Goal: Transaction & Acquisition: Purchase product/service

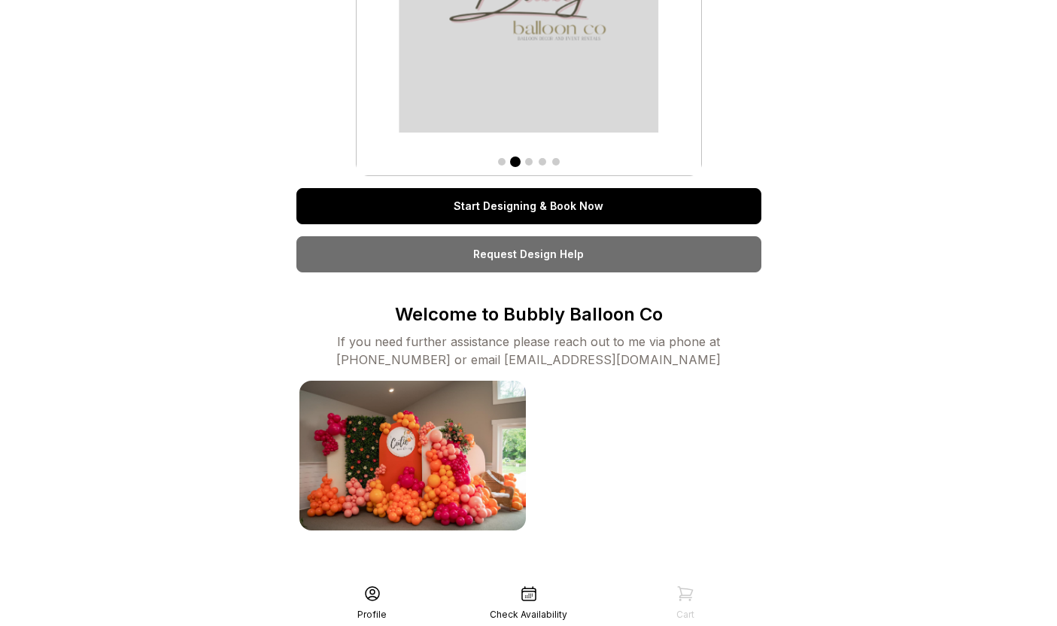
scroll to position [172, 0]
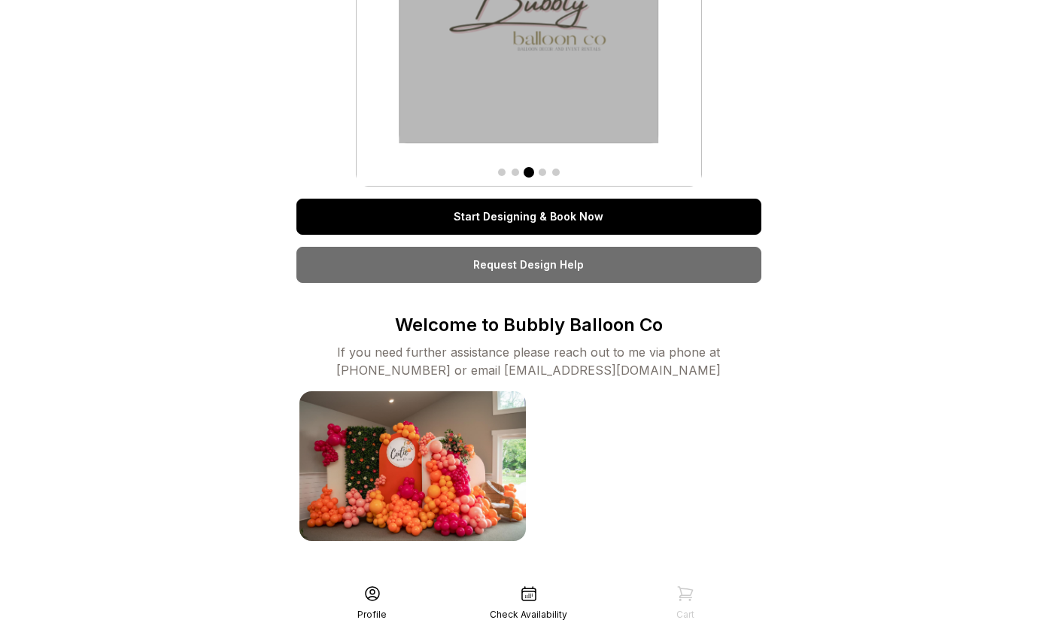
click at [597, 213] on link "Start Designing & Book Now" at bounding box center [529, 217] width 465 height 36
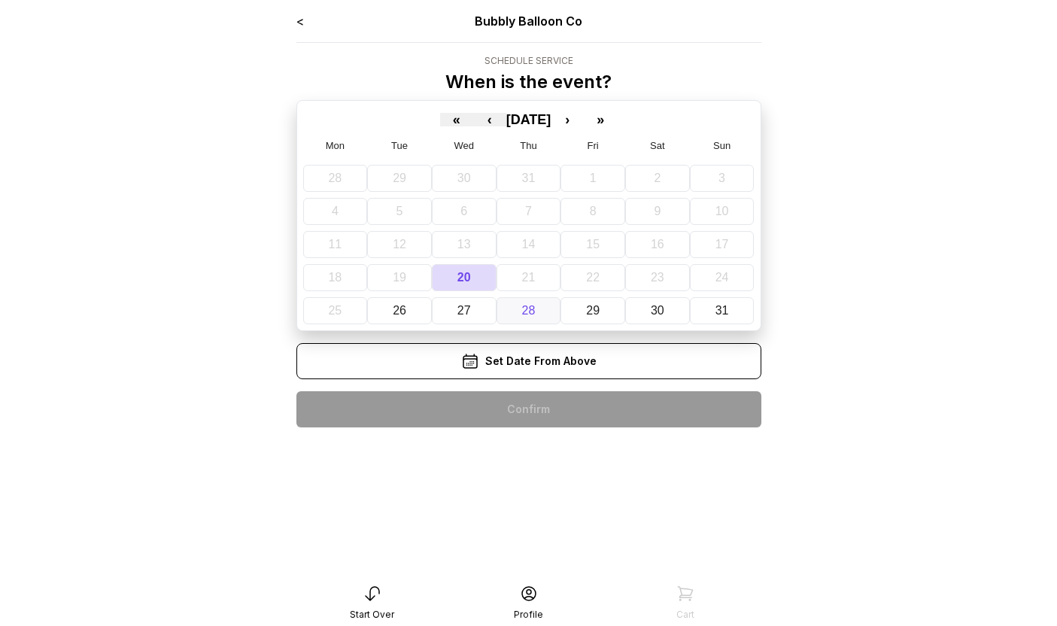
click at [551, 311] on button "28" at bounding box center [529, 310] width 65 height 27
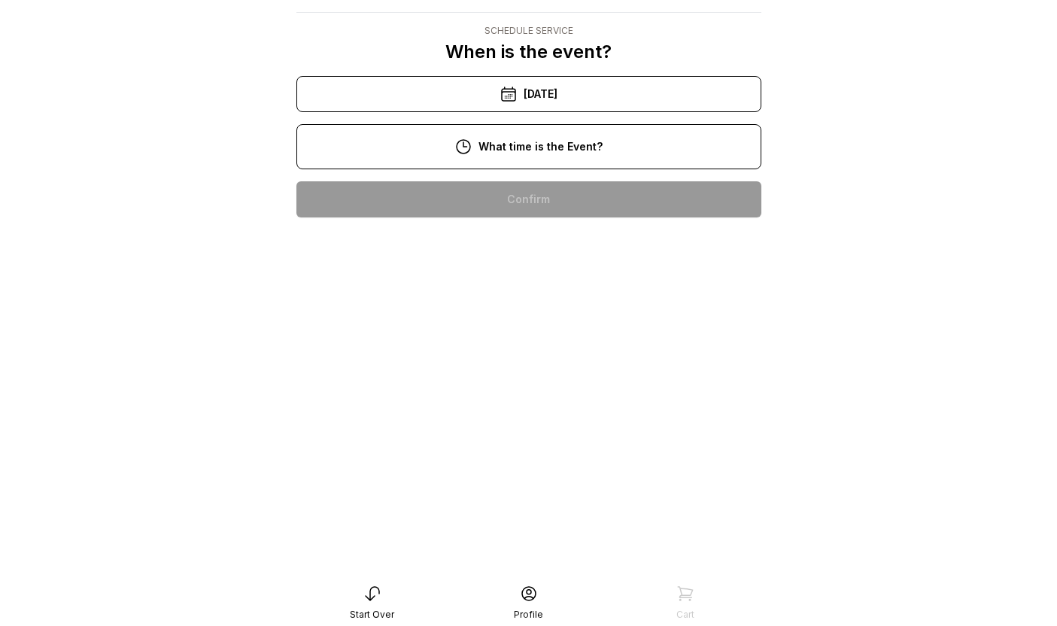
click at [588, 181] on div "10:00 am" at bounding box center [529, 199] width 441 height 36
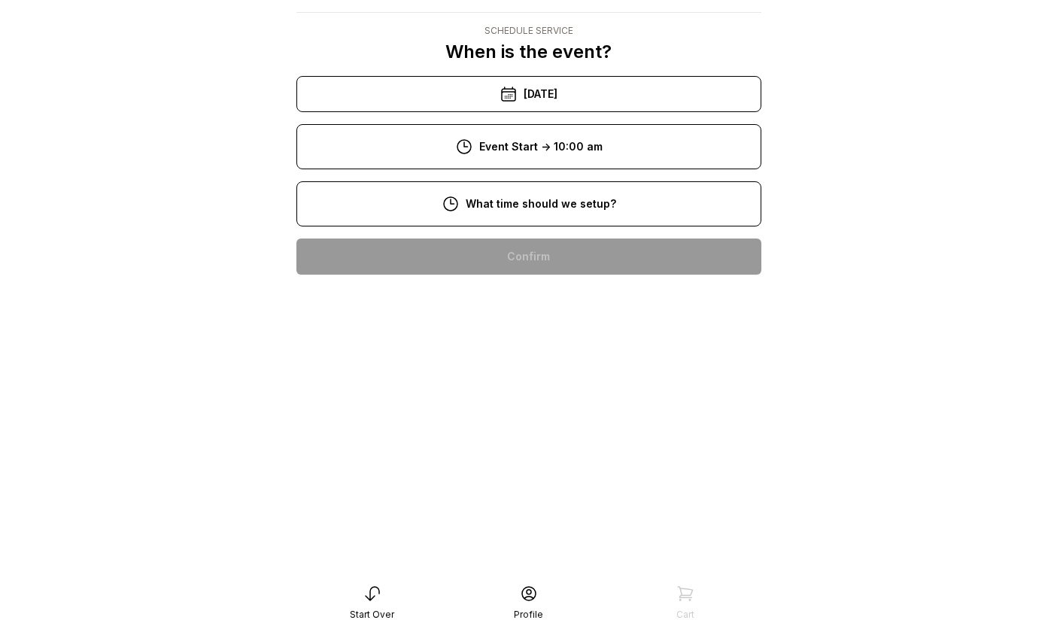
scroll to position [30, 0]
click at [561, 265] on div "8:00 am" at bounding box center [529, 257] width 441 height 36
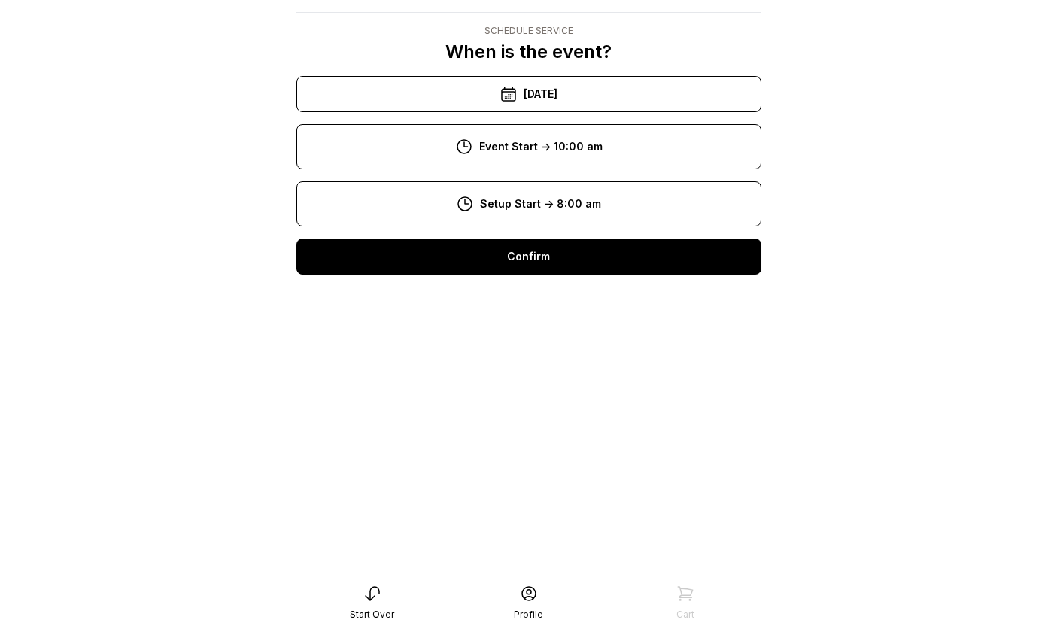
click at [564, 269] on div "Confirm" at bounding box center [529, 257] width 465 height 36
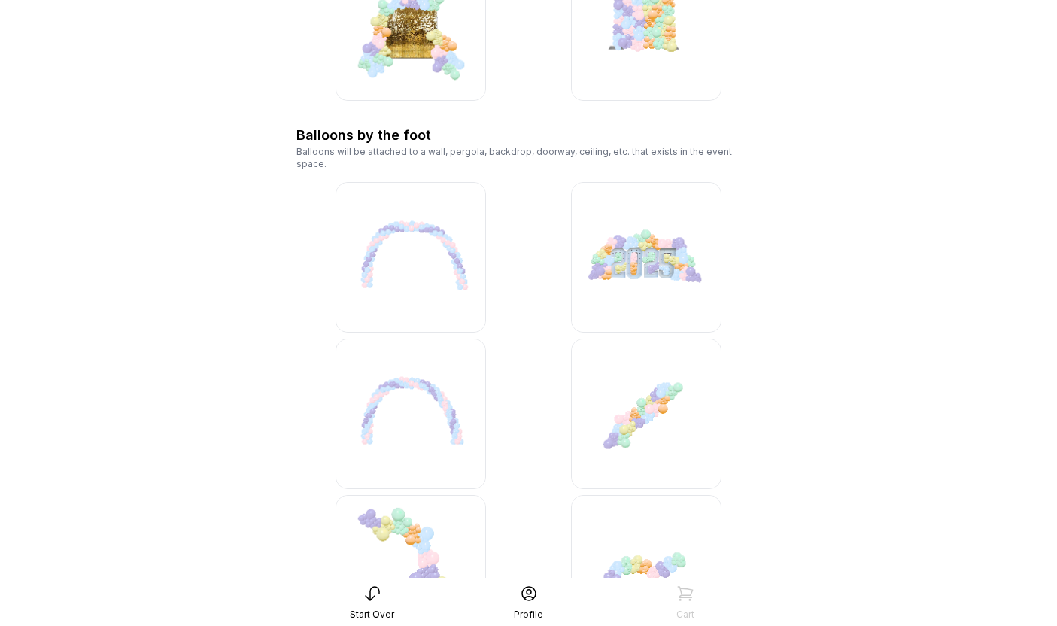
scroll to position [1321, 0]
click at [506, 230] on div at bounding box center [529, 491] width 465 height 620
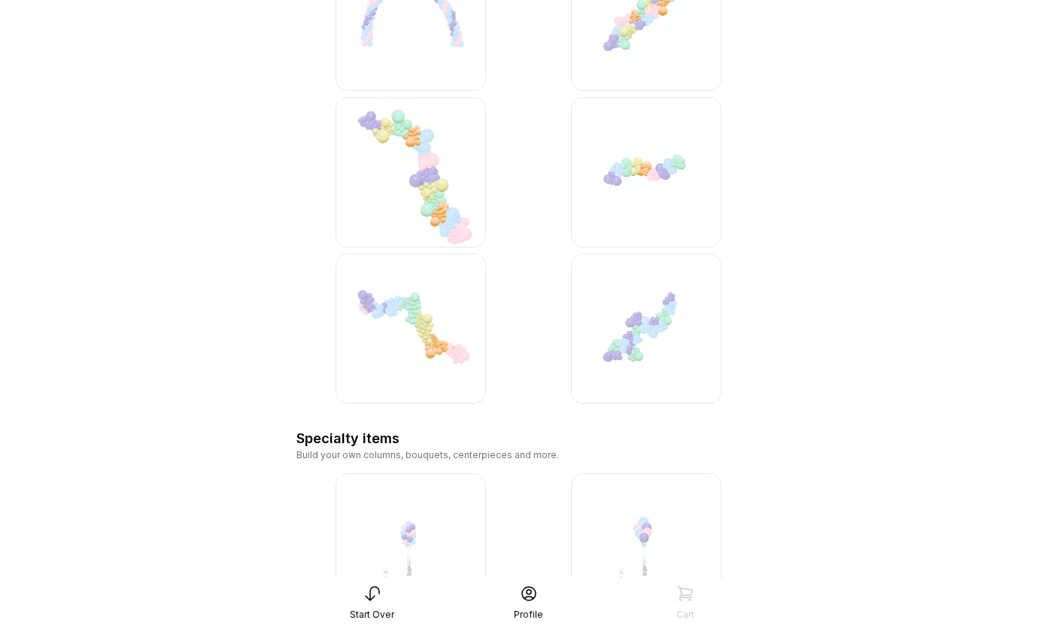
scroll to position [1741, 0]
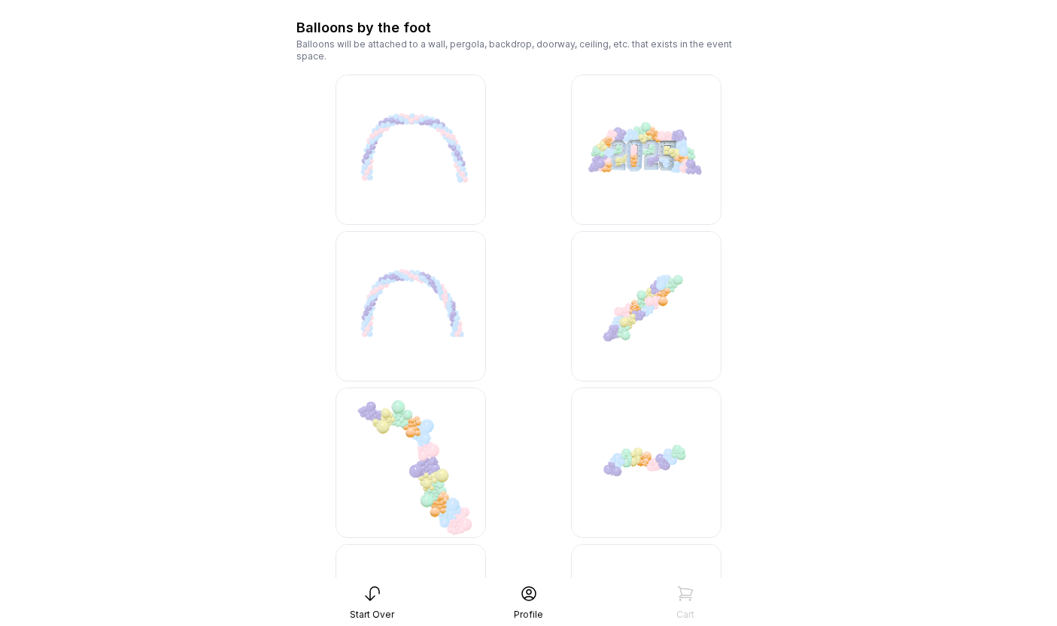
click at [446, 300] on img at bounding box center [411, 306] width 151 height 151
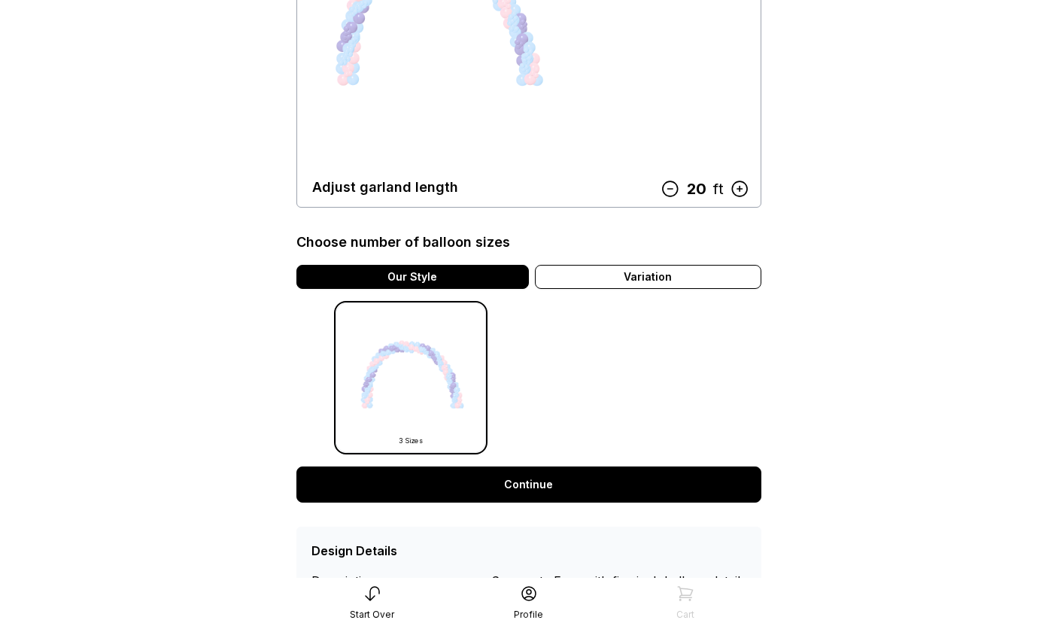
scroll to position [248, 0]
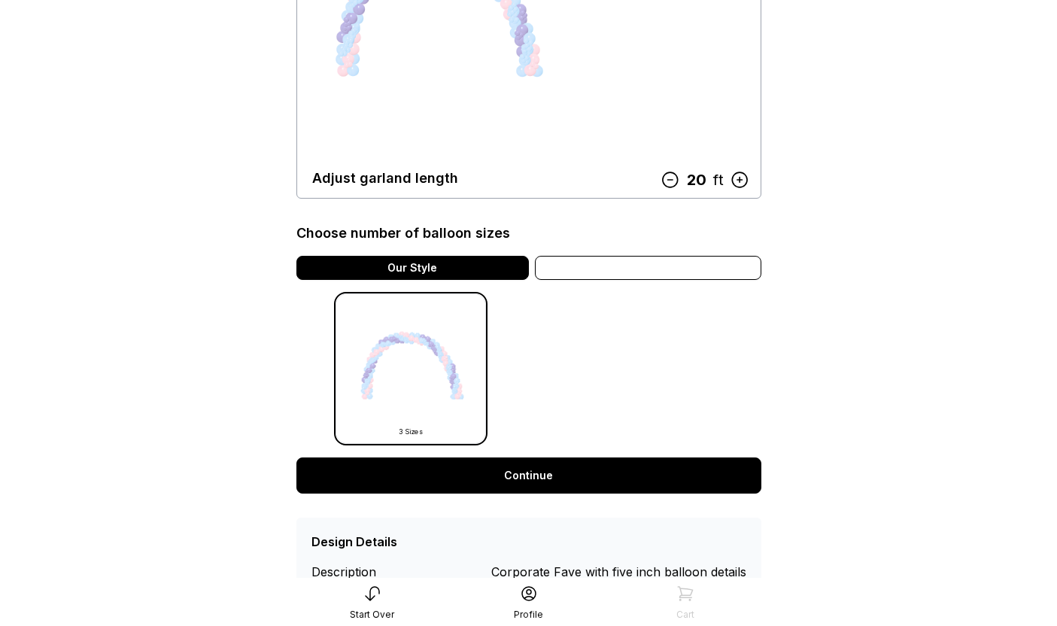
click at [593, 270] on div "Variation" at bounding box center [648, 268] width 227 height 24
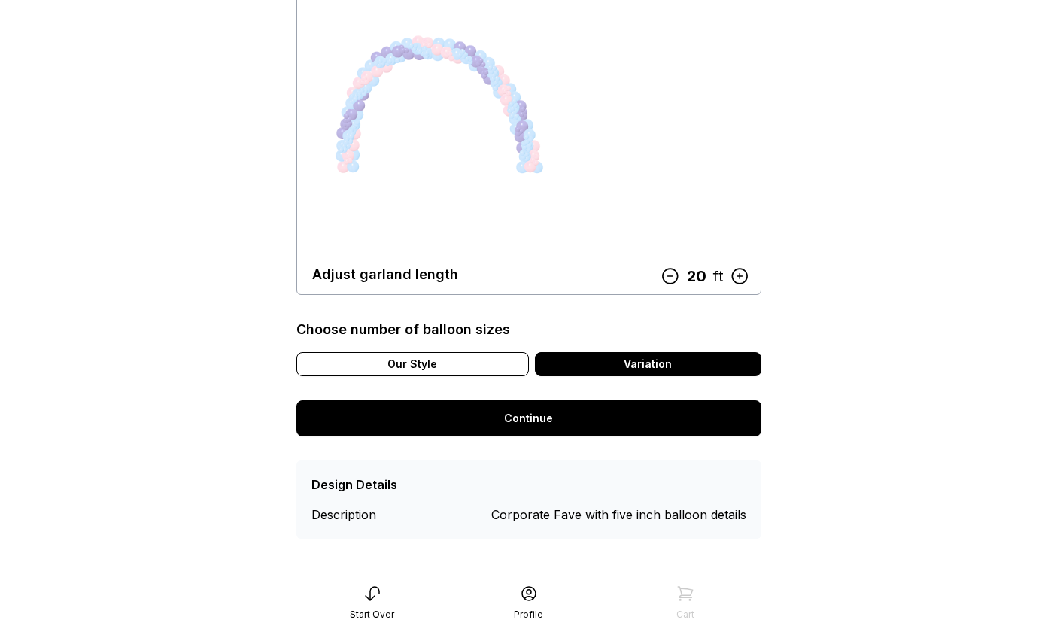
scroll to position [151, 0]
click at [467, 365] on div "Our Style" at bounding box center [413, 364] width 233 height 24
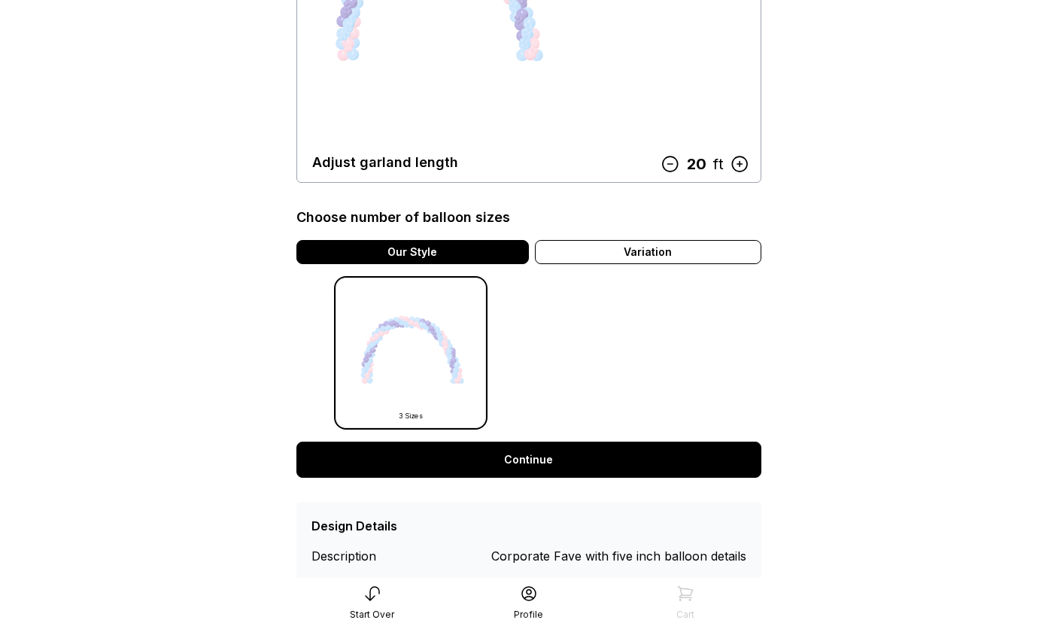
scroll to position [305, 0]
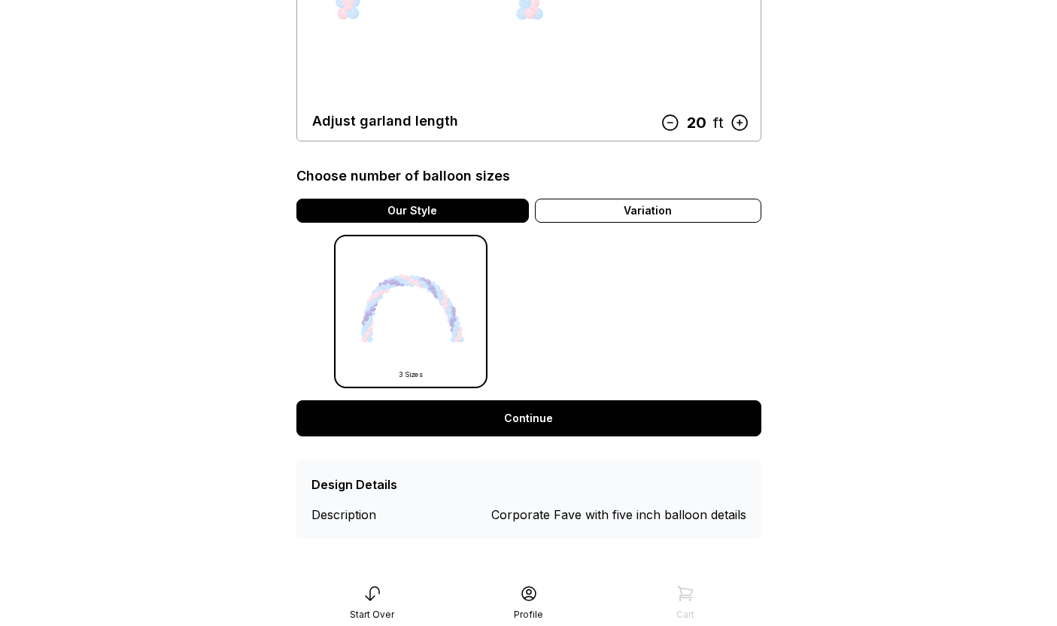
click at [471, 367] on img at bounding box center [411, 311] width 151 height 151
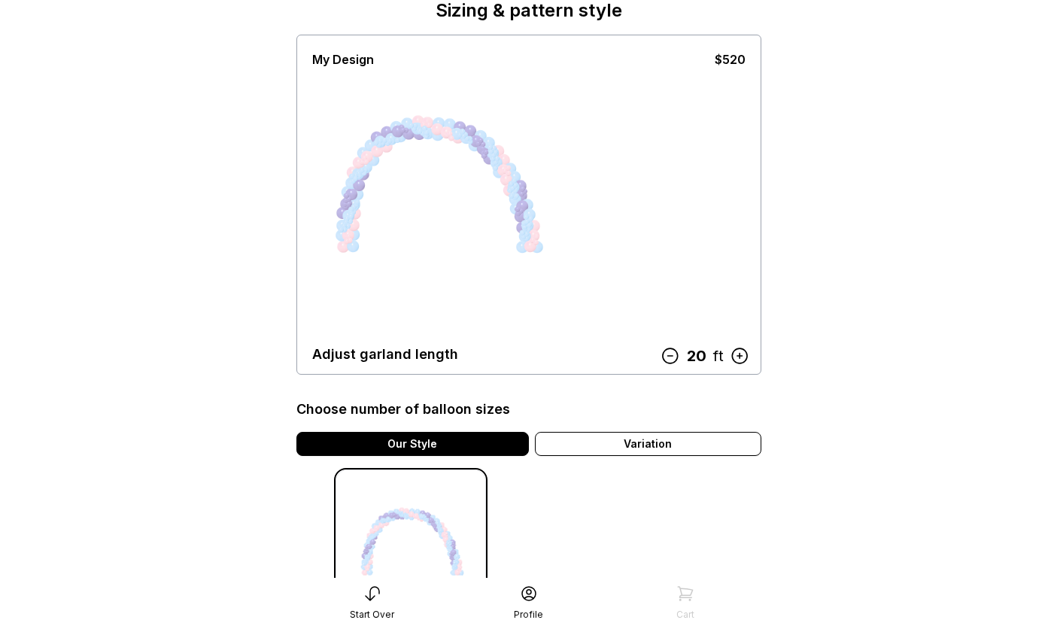
scroll to position [71, 0]
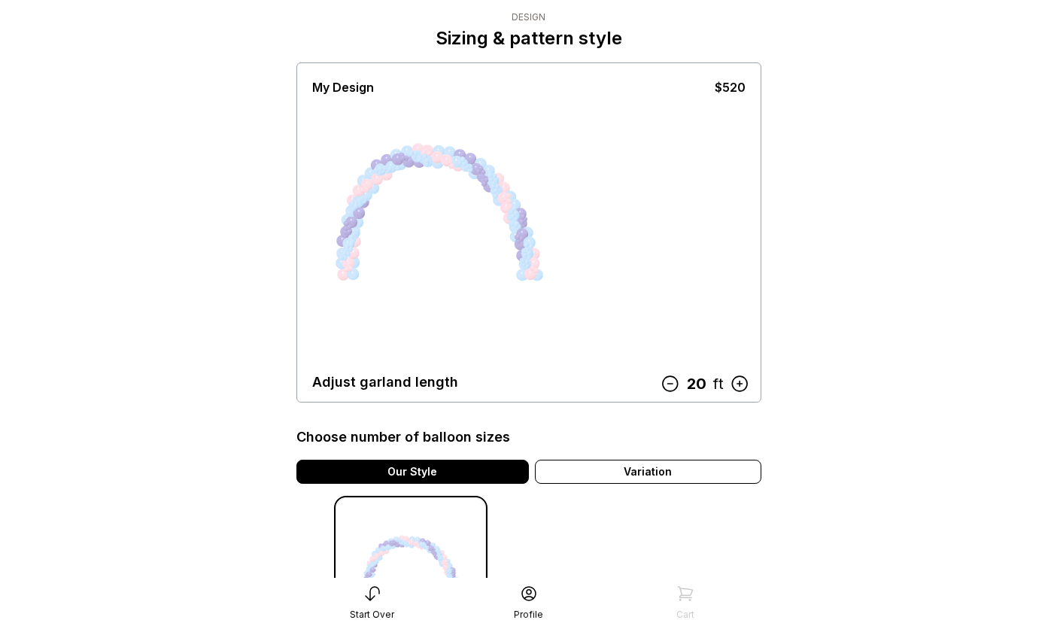
scroll to position [41, 0]
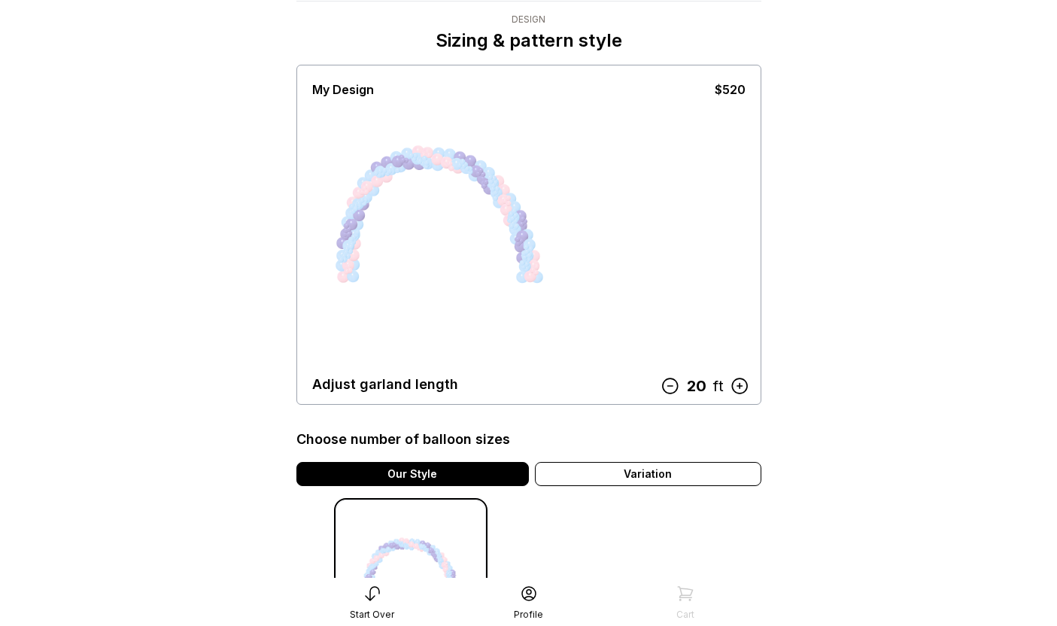
click at [747, 391] on icon at bounding box center [740, 386] width 20 height 20
click at [744, 387] on icon at bounding box center [739, 386] width 20 height 20
click at [666, 387] on icon at bounding box center [671, 386] width 20 height 20
click at [667, 387] on icon at bounding box center [674, 386] width 15 height 15
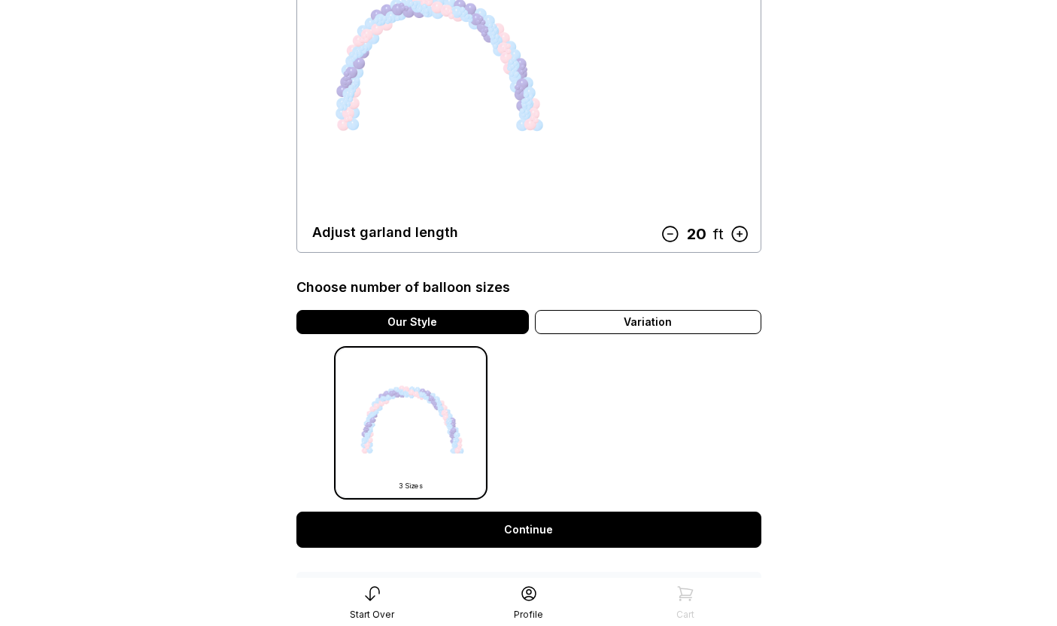
scroll to position [305, 0]
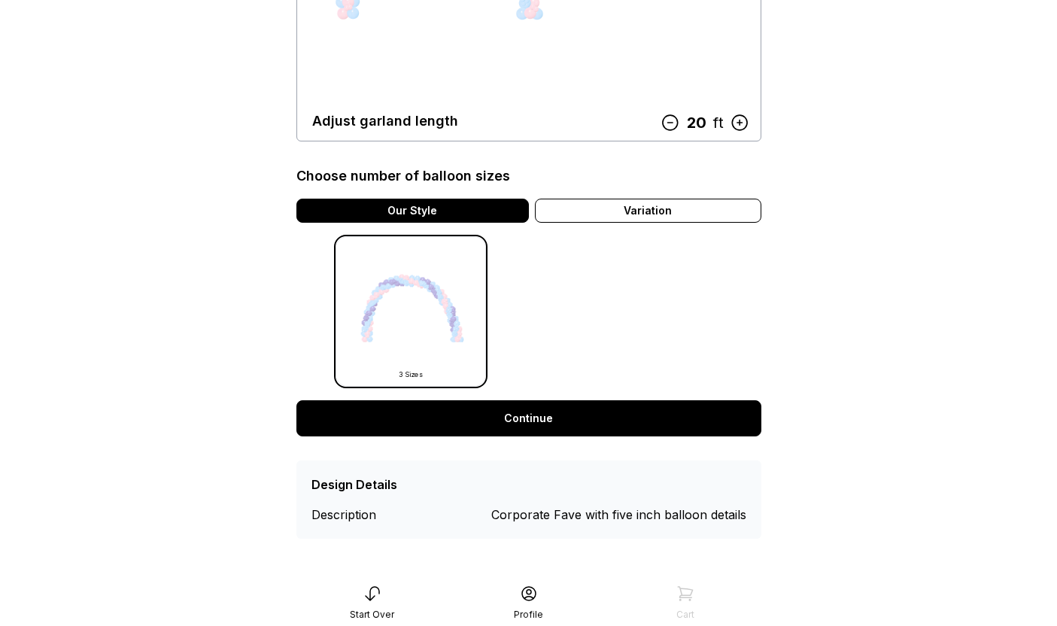
click at [647, 430] on link "Continue" at bounding box center [529, 418] width 465 height 36
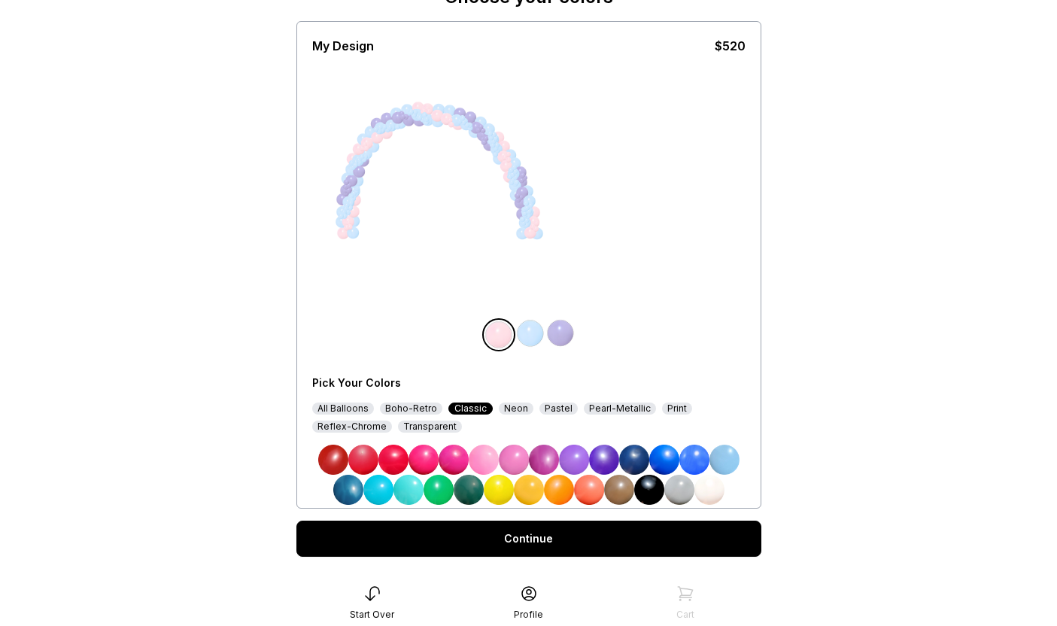
scroll to position [115, 0]
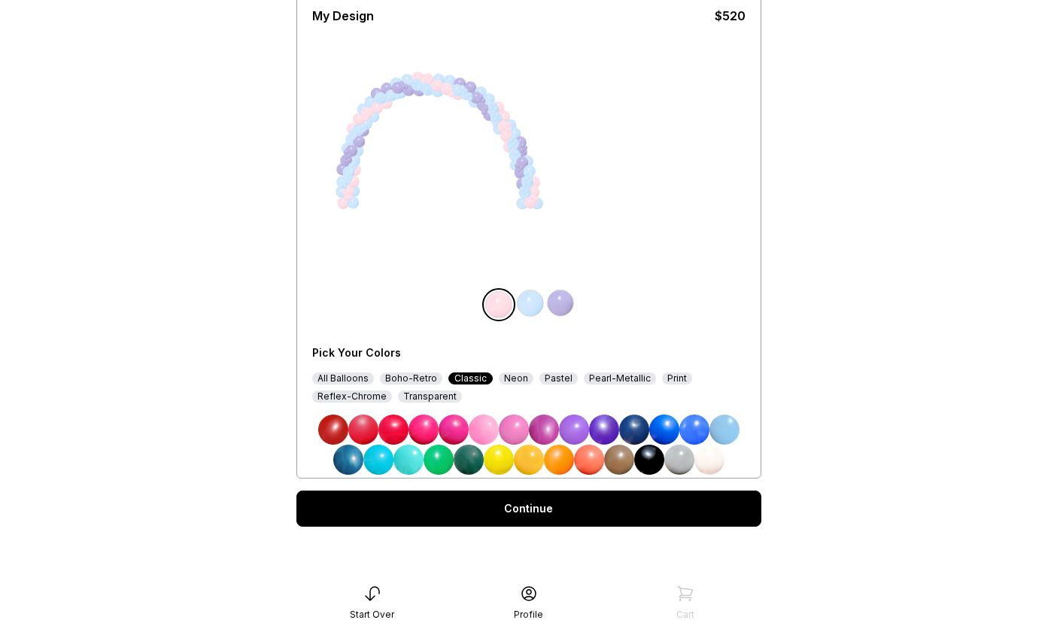
click at [531, 301] on img at bounding box center [530, 303] width 30 height 30
click at [573, 303] on img at bounding box center [561, 303] width 30 height 30
click at [498, 303] on img at bounding box center [497, 303] width 30 height 30
click at [610, 438] on img at bounding box center [604, 430] width 30 height 30
click at [360, 433] on img at bounding box center [363, 430] width 30 height 30
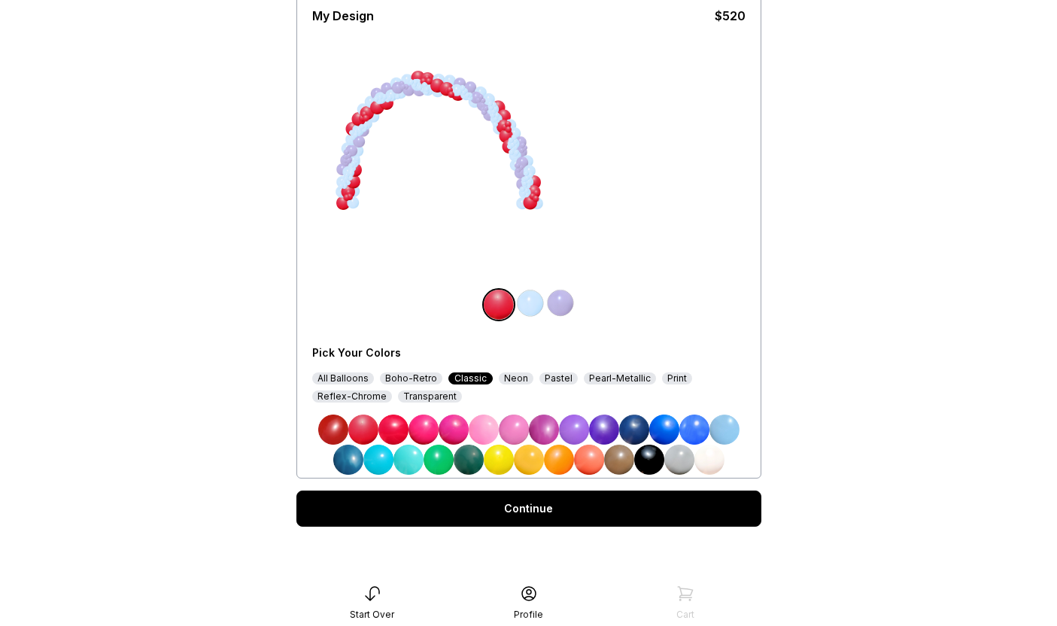
click at [530, 312] on img at bounding box center [530, 303] width 30 height 30
click at [608, 428] on img at bounding box center [604, 430] width 30 height 30
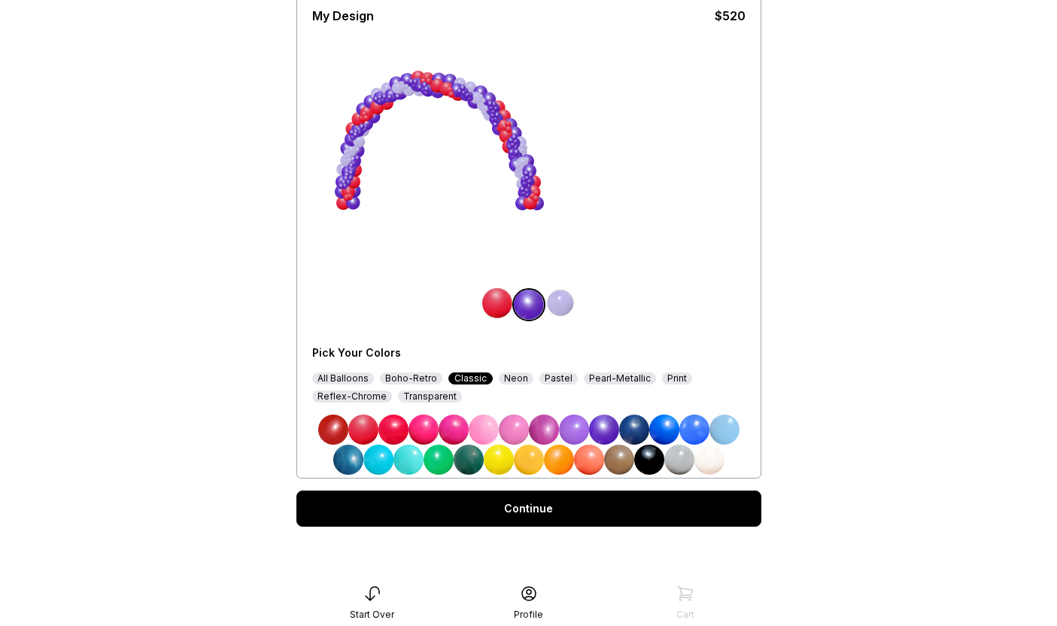
click at [560, 312] on img at bounding box center [561, 303] width 30 height 30
click at [713, 458] on img at bounding box center [710, 460] width 30 height 30
click at [507, 380] on div "Neon" at bounding box center [516, 379] width 35 height 12
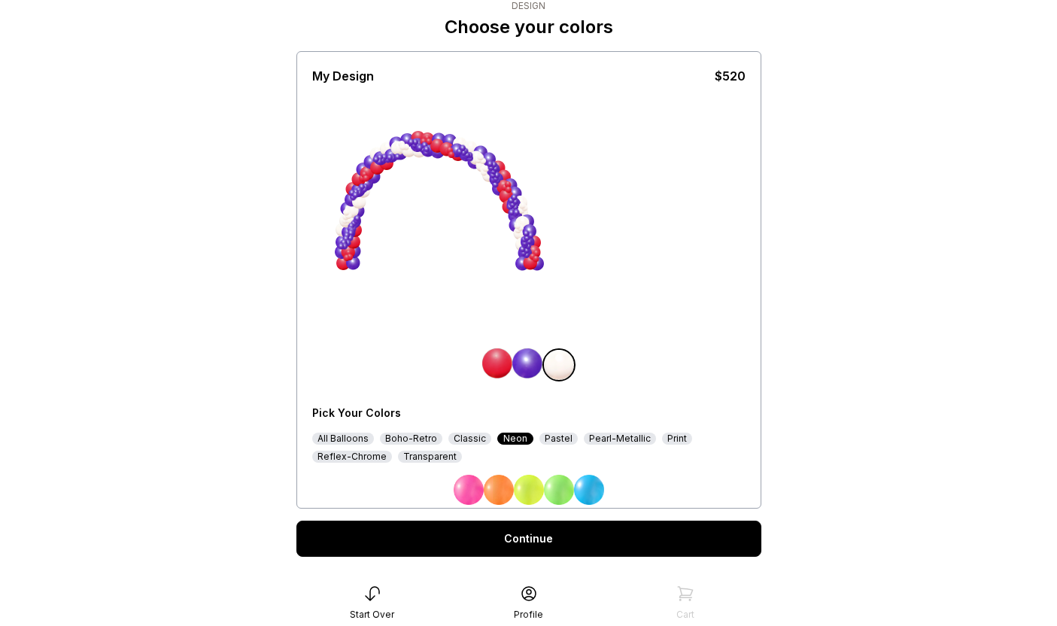
scroll to position [85, 0]
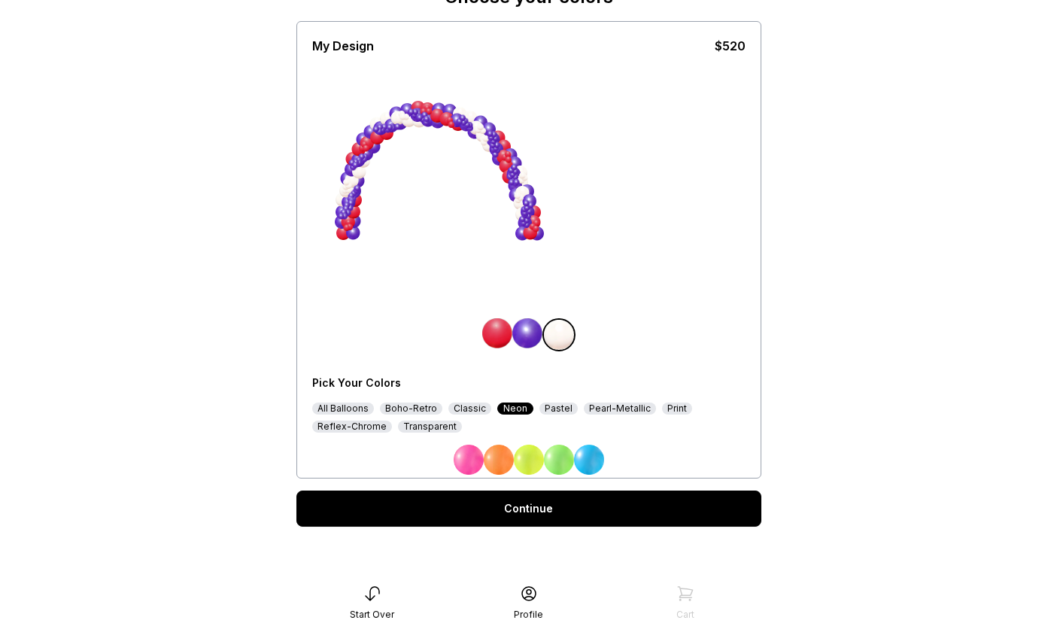
click at [363, 412] on div "All Balloons" at bounding box center [343, 409] width 62 height 12
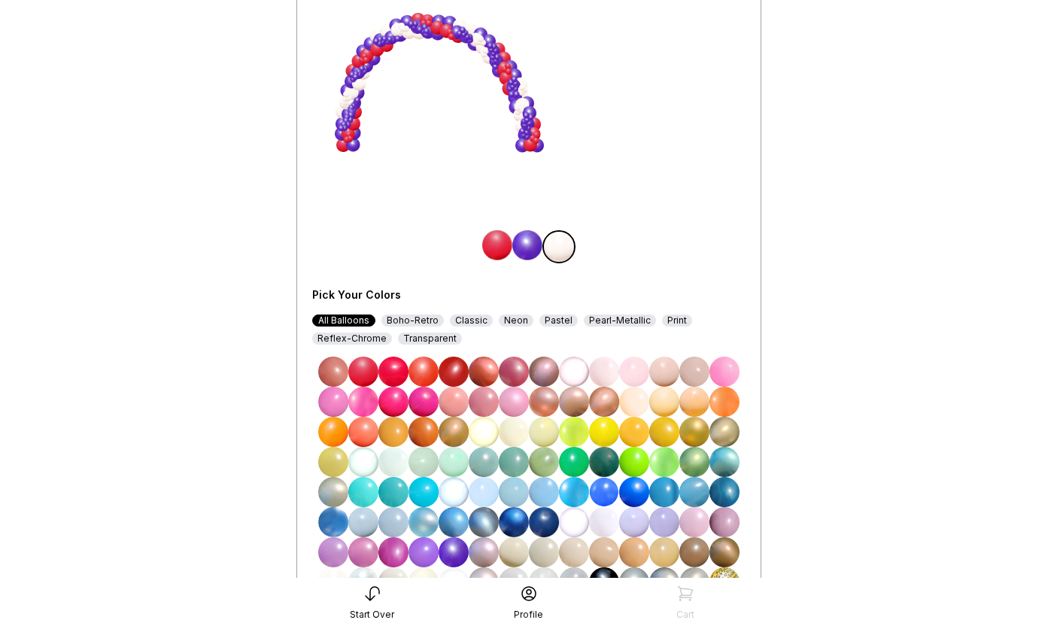
scroll to position [172, 0]
click at [367, 339] on div "Reflex-Chrome" at bounding box center [352, 339] width 80 height 12
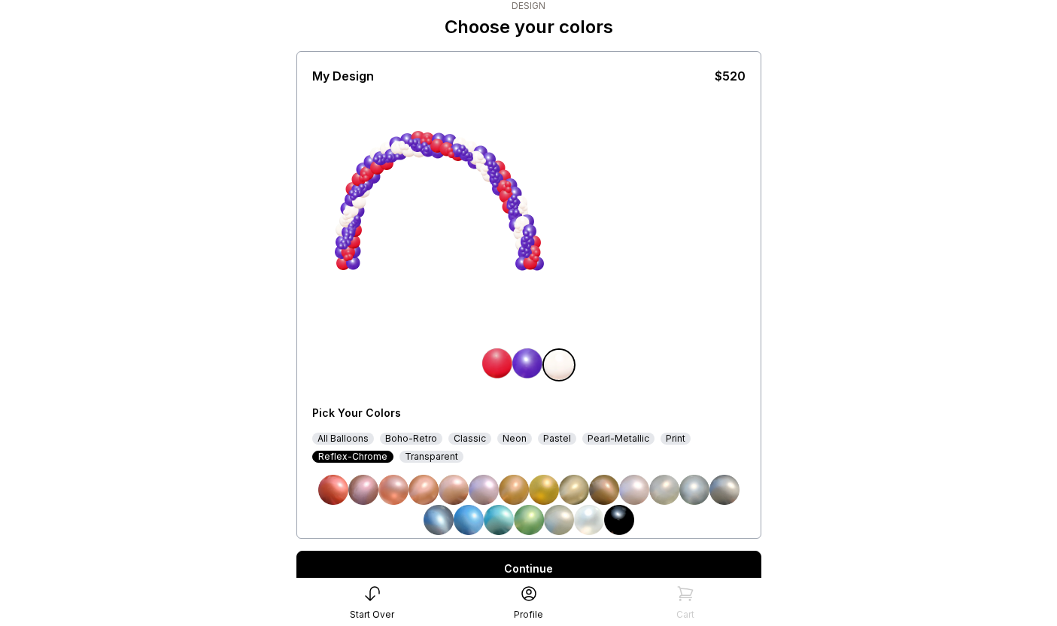
scroll to position [115, 0]
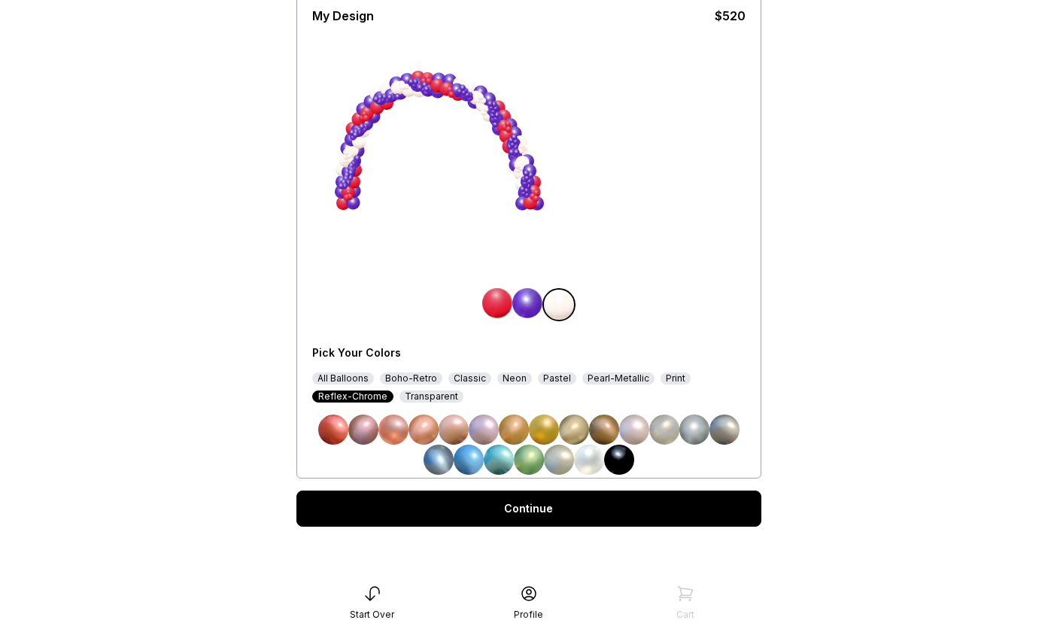
click at [663, 434] on img at bounding box center [664, 430] width 30 height 30
click at [592, 458] on img at bounding box center [589, 460] width 30 height 30
click at [598, 379] on div "Pearl-Metallic" at bounding box center [618, 379] width 72 height 12
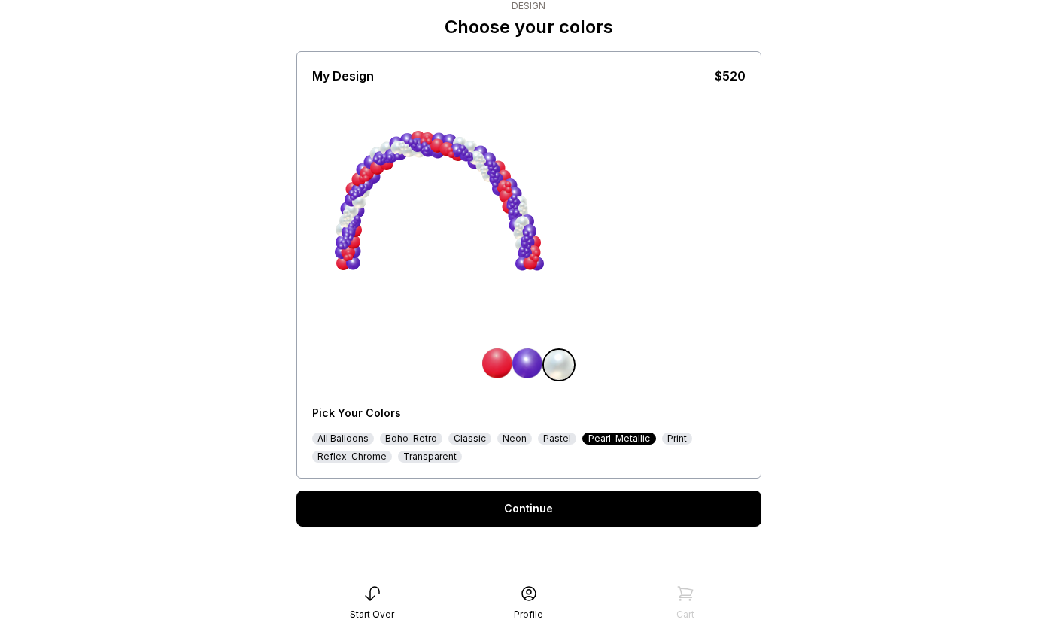
scroll to position [85, 0]
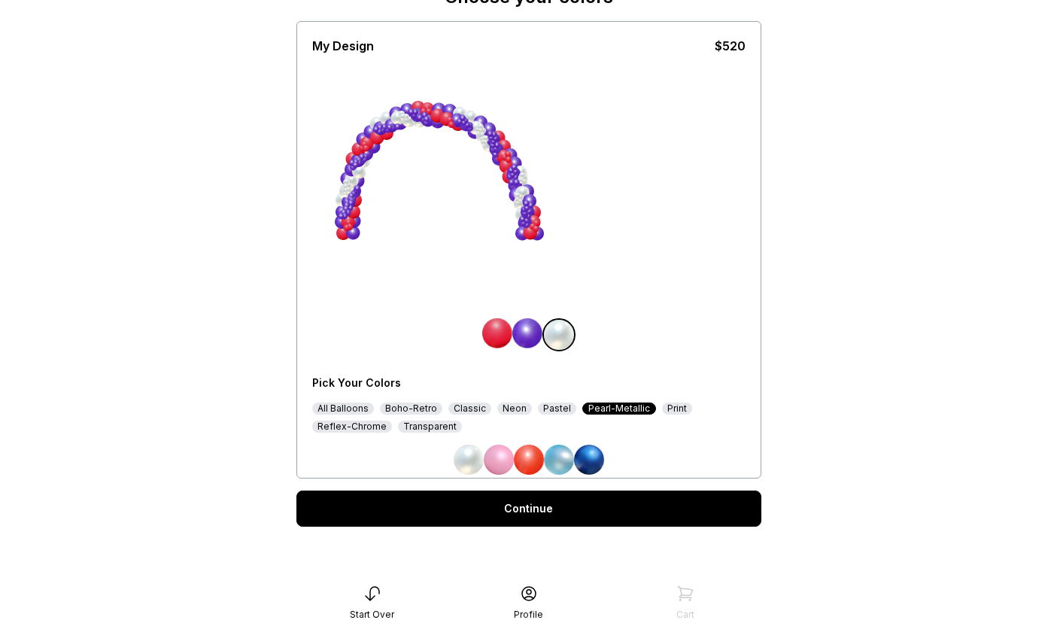
click at [470, 458] on img at bounding box center [469, 460] width 30 height 30
click at [471, 467] on img at bounding box center [469, 460] width 30 height 30
click at [461, 458] on img at bounding box center [469, 460] width 30 height 30
click at [459, 458] on img at bounding box center [469, 460] width 30 height 30
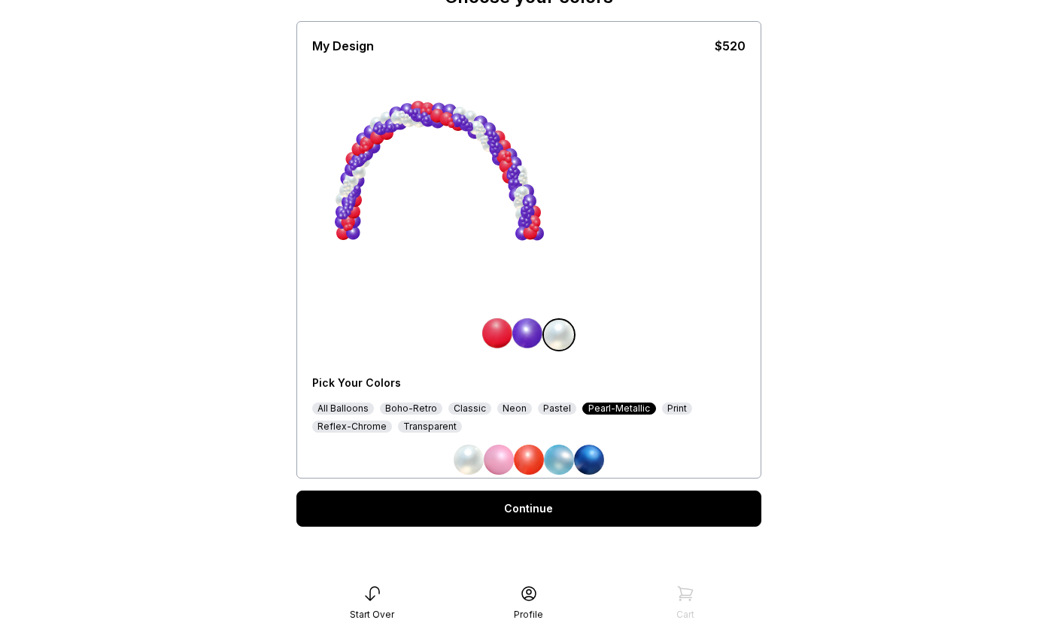
click at [458, 458] on img at bounding box center [469, 460] width 30 height 30
click at [549, 285] on div "My Design $520 Pick Your Colors All Balloons Boho-Retro Classic Neon Pastel Pea…" at bounding box center [528, 250] width 433 height 450
click at [666, 409] on div "Print" at bounding box center [677, 409] width 30 height 12
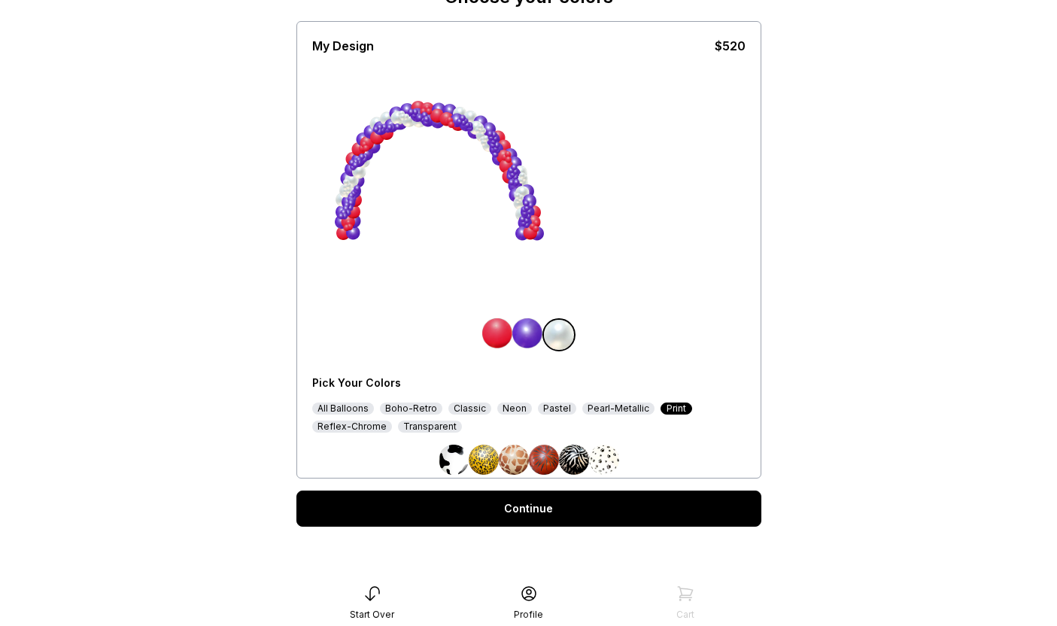
click at [424, 409] on div "Boho-Retro" at bounding box center [411, 409] width 62 height 12
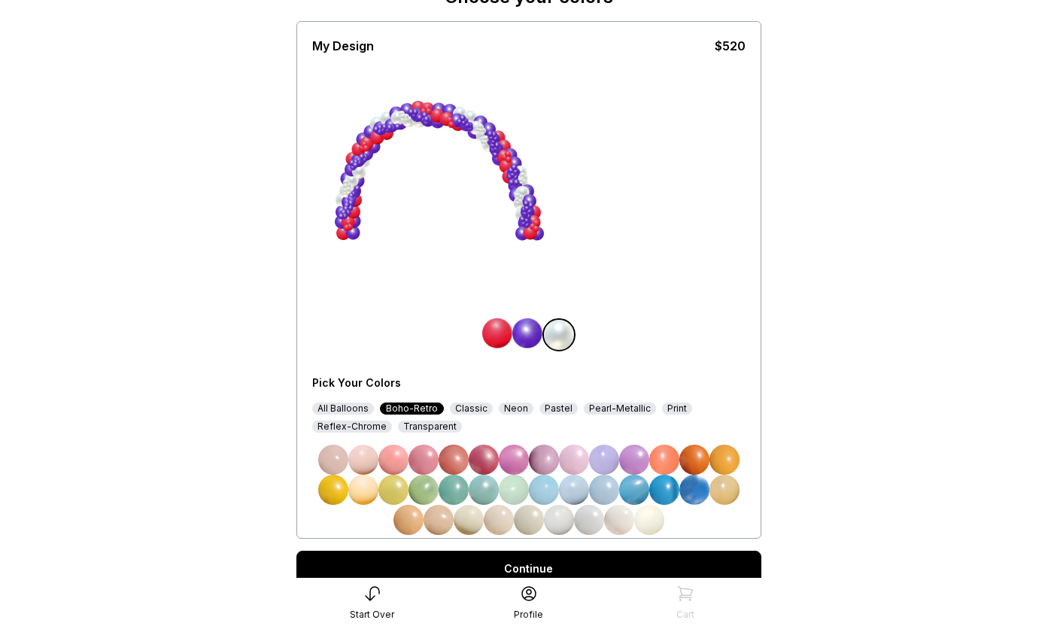
click at [463, 409] on div "Classic" at bounding box center [471, 409] width 43 height 12
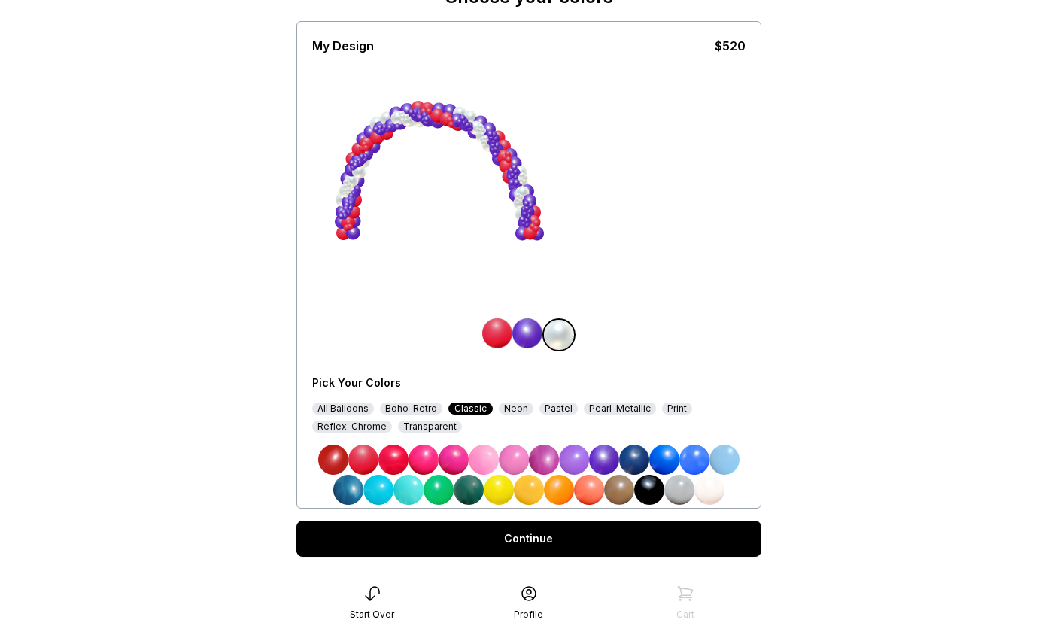
click at [530, 334] on img at bounding box center [527, 333] width 30 height 30
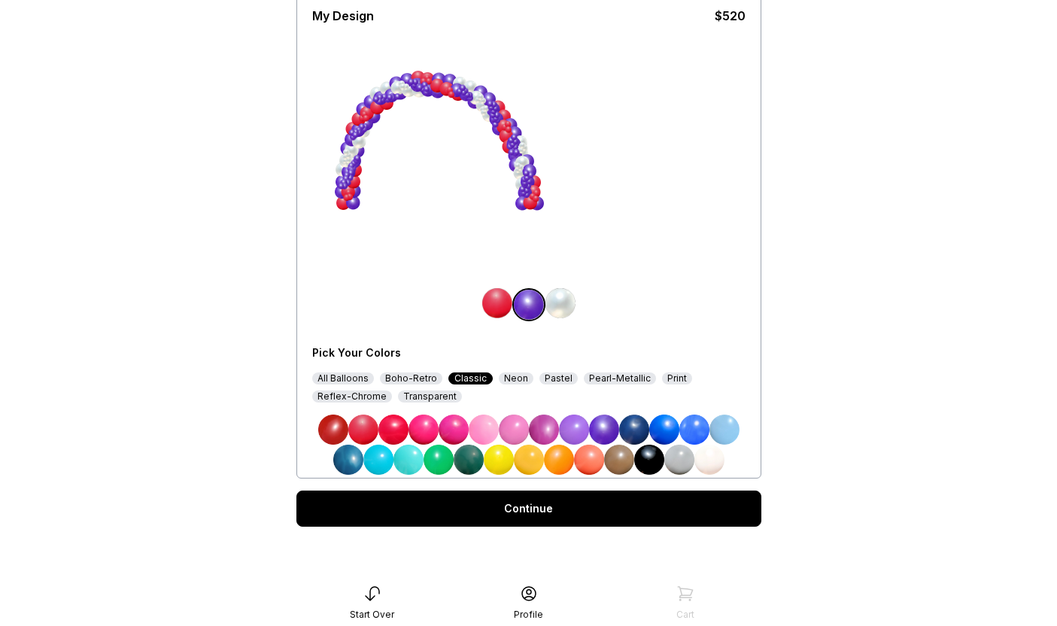
click at [568, 512] on link "Continue" at bounding box center [529, 509] width 465 height 36
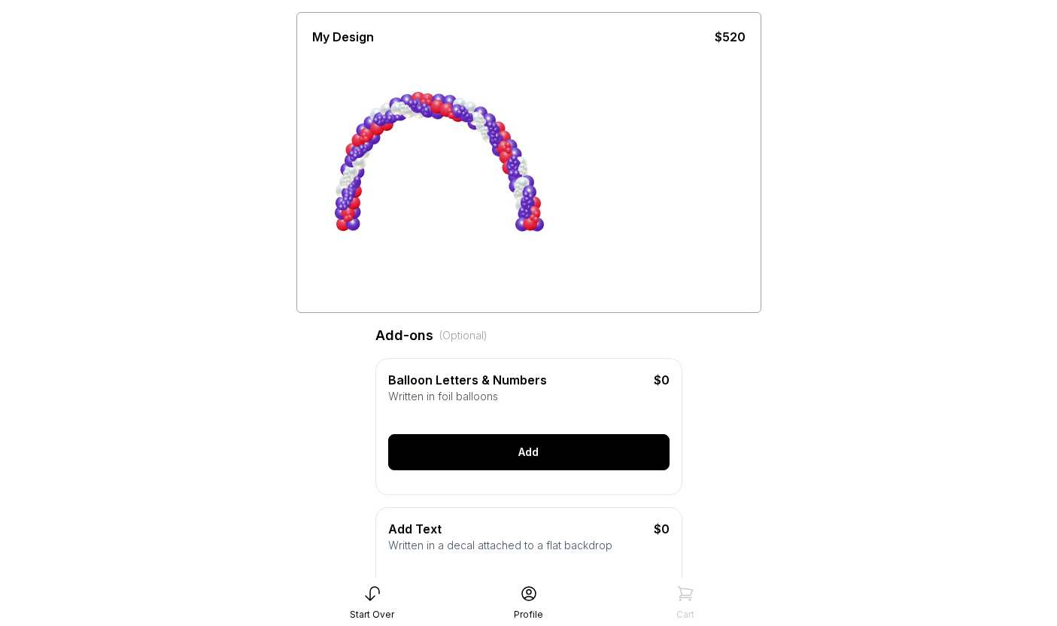
scroll to position [92, 0]
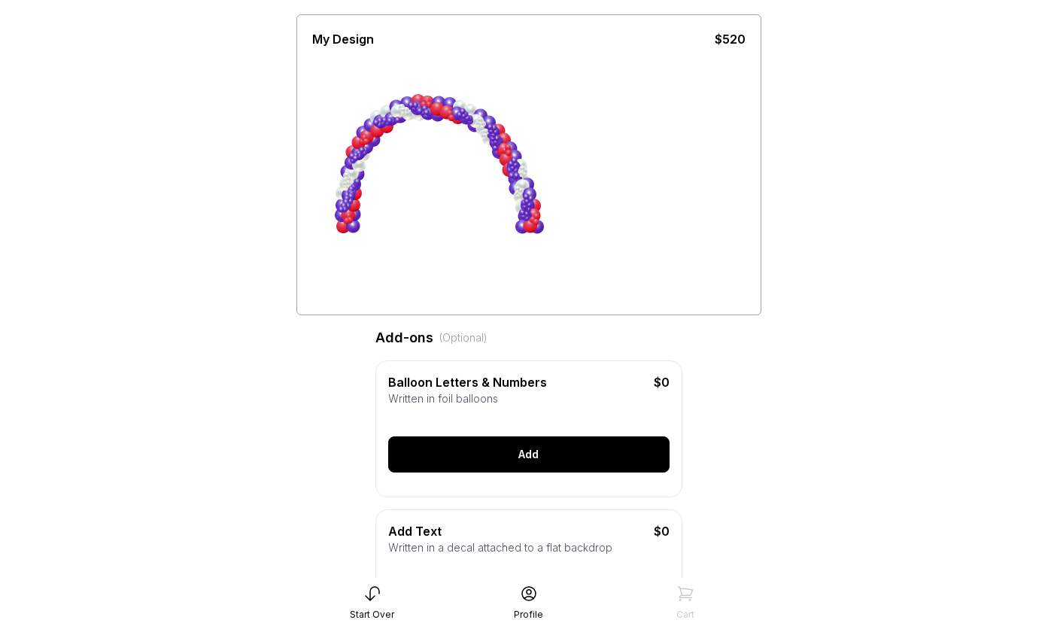
click at [531, 452] on div "Add" at bounding box center [528, 454] width 281 height 36
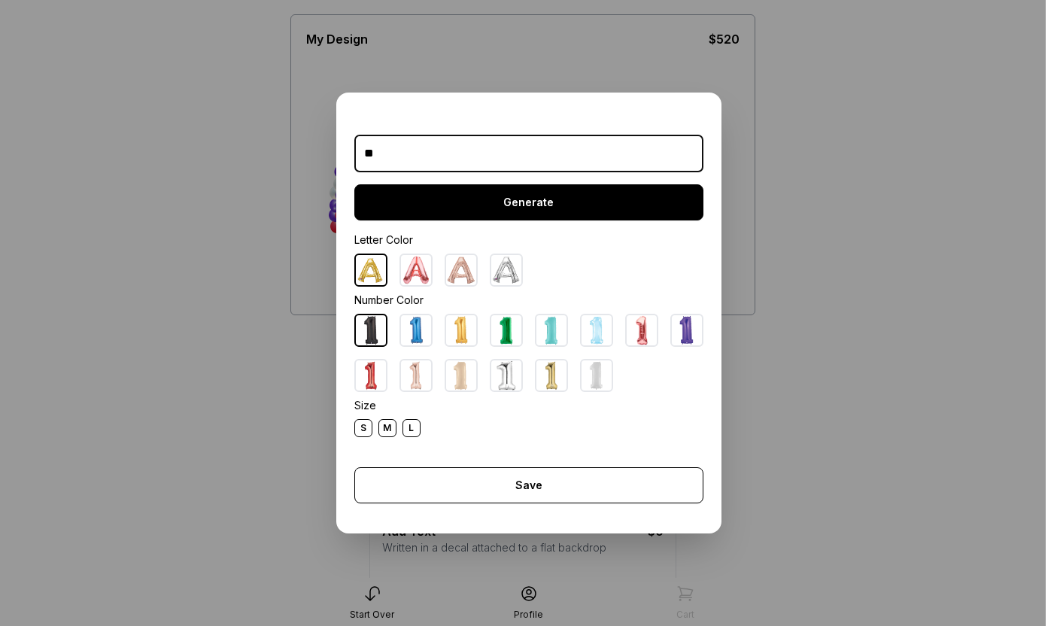
type input "*"
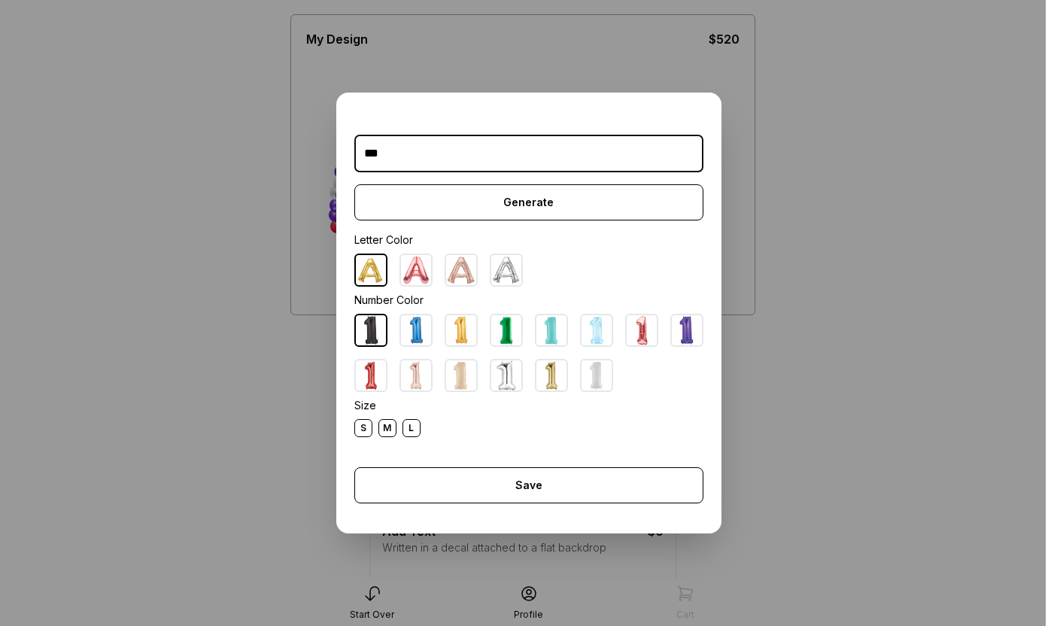
type input "***"
click at [376, 277] on img at bounding box center [371, 270] width 30 height 30
click at [513, 264] on img at bounding box center [506, 270] width 30 height 30
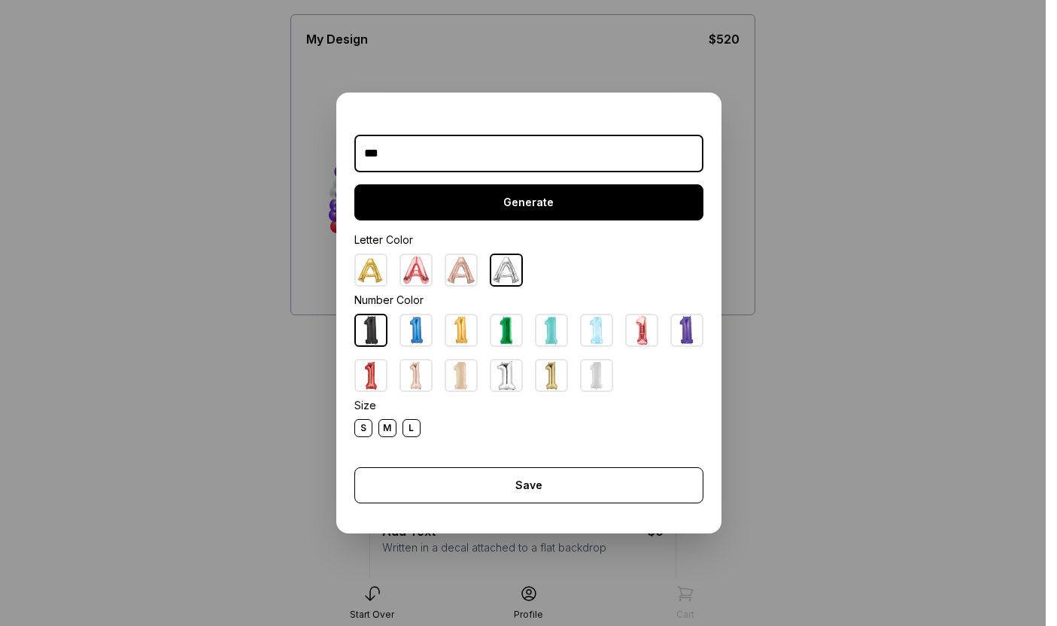
click at [521, 208] on div "Generate" at bounding box center [528, 202] width 349 height 36
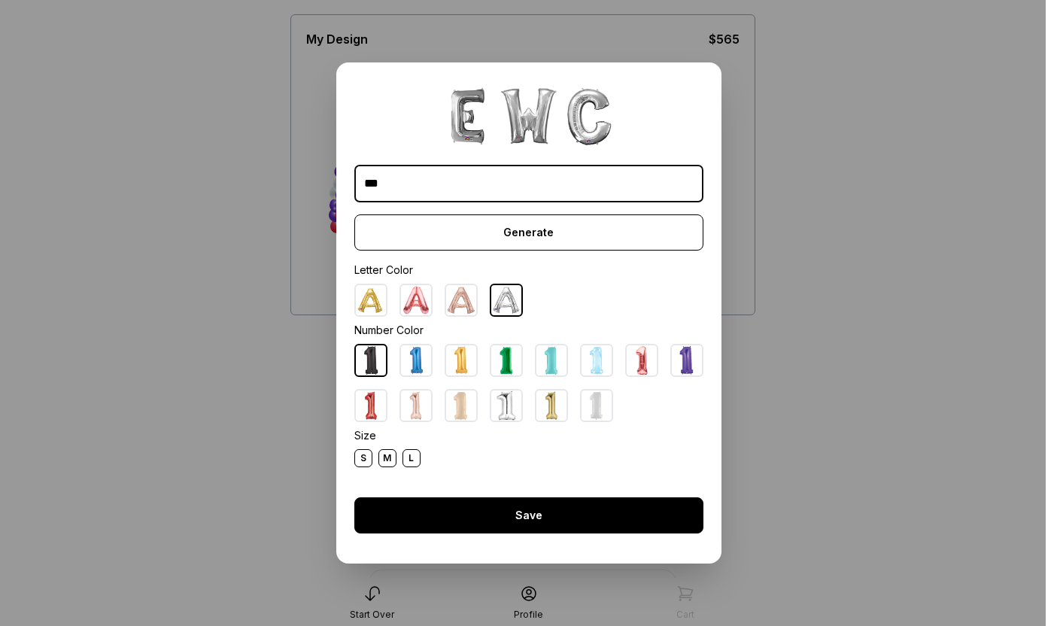
click at [528, 520] on div "Save" at bounding box center [528, 515] width 349 height 36
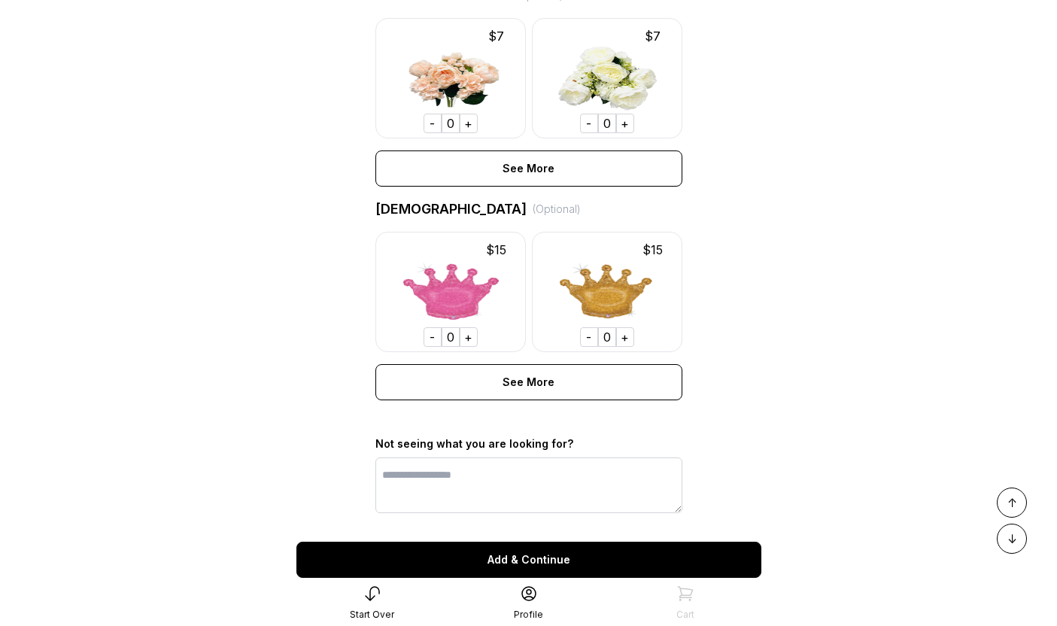
scroll to position [1105, 0]
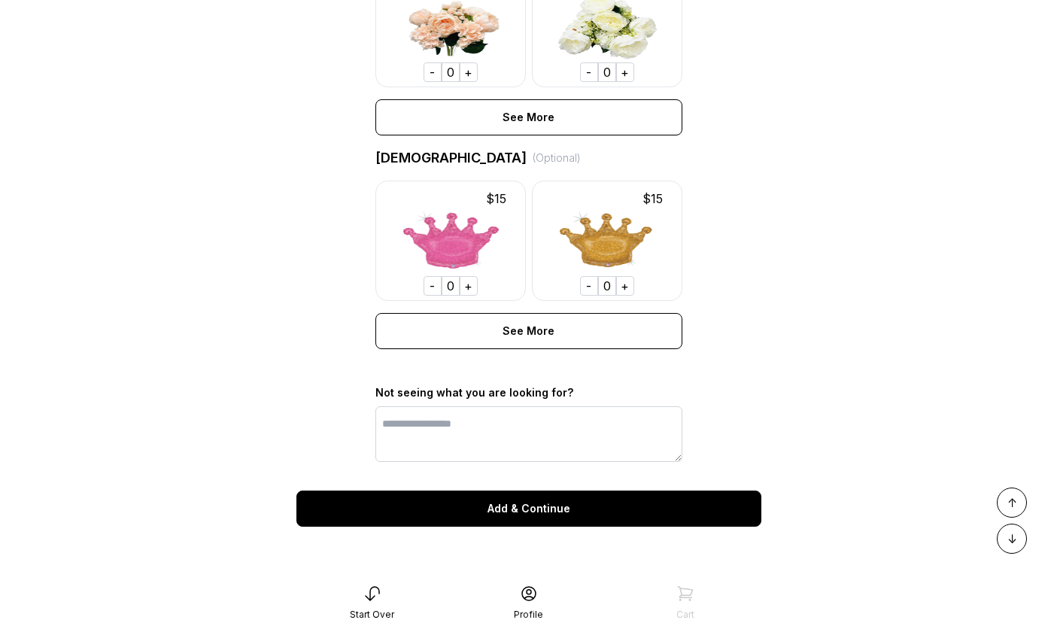
click at [494, 512] on div "Add & Continue" at bounding box center [529, 509] width 465 height 36
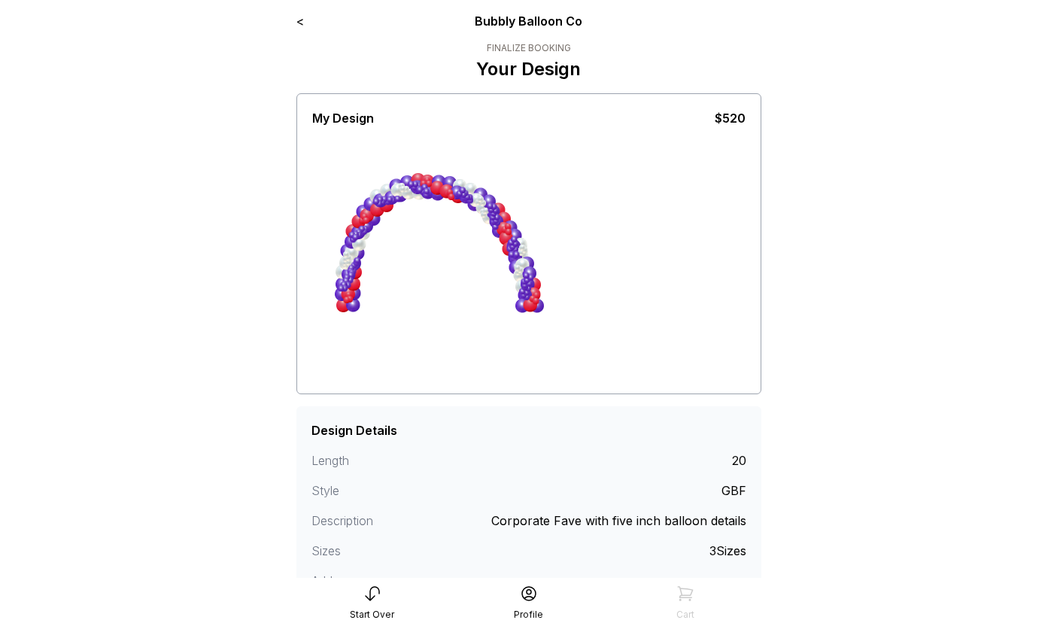
click at [301, 20] on link "<" at bounding box center [301, 21] width 8 height 15
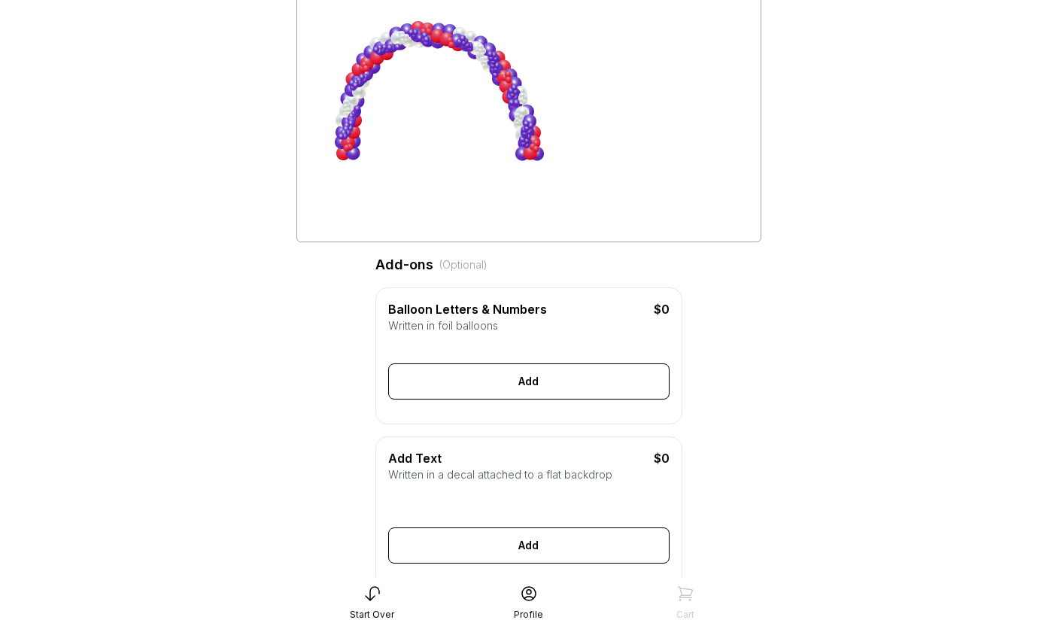
scroll to position [166, 0]
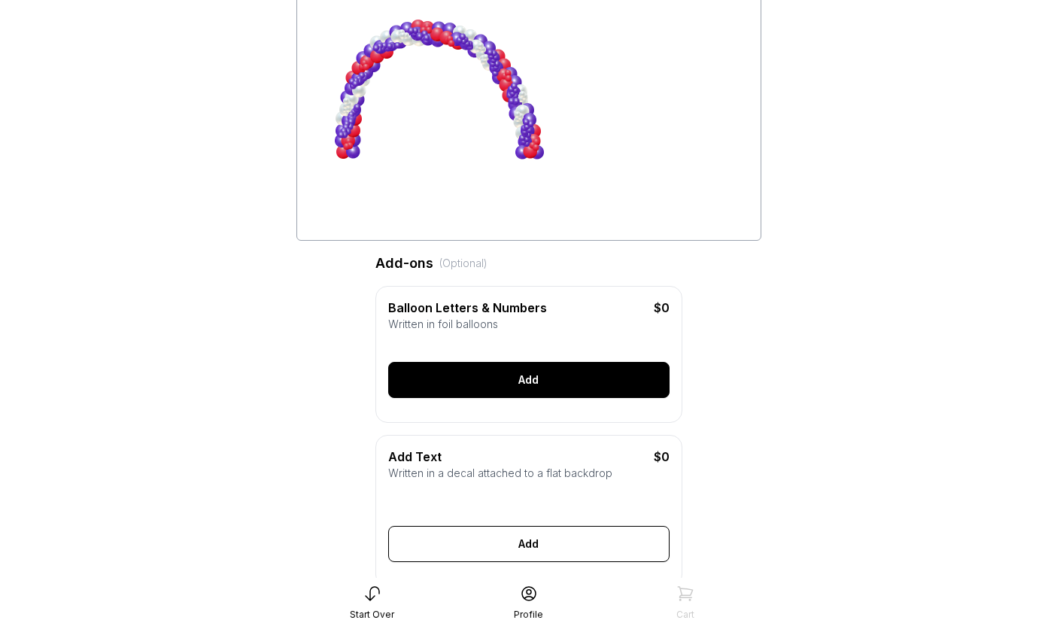
click at [478, 375] on div "Add" at bounding box center [528, 380] width 281 height 36
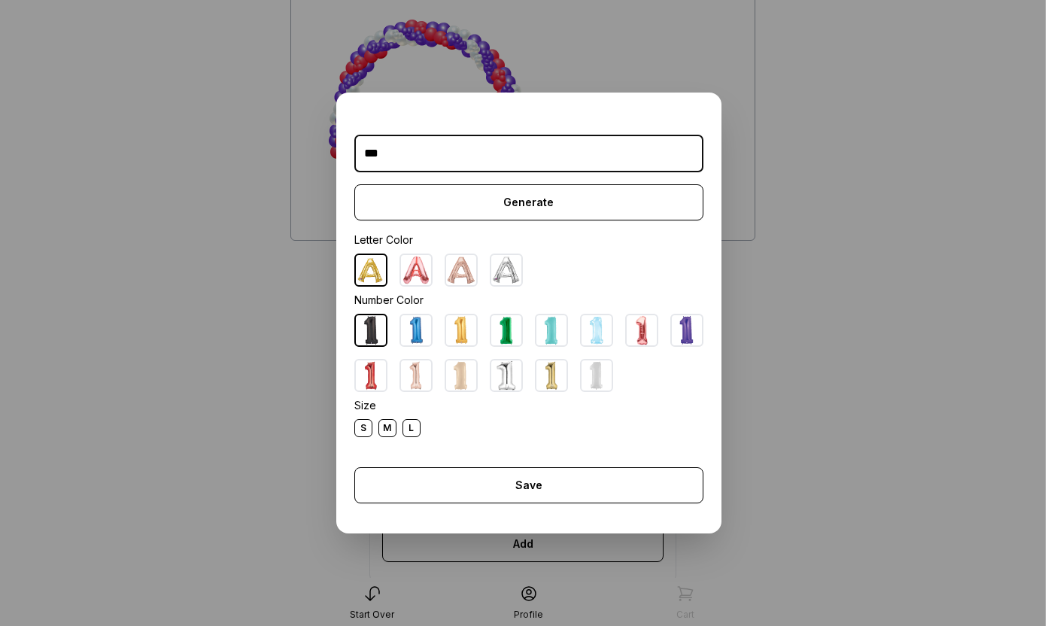
type input "***"
click at [512, 265] on img at bounding box center [506, 270] width 30 height 30
click at [395, 428] on div "M" at bounding box center [388, 428] width 18 height 18
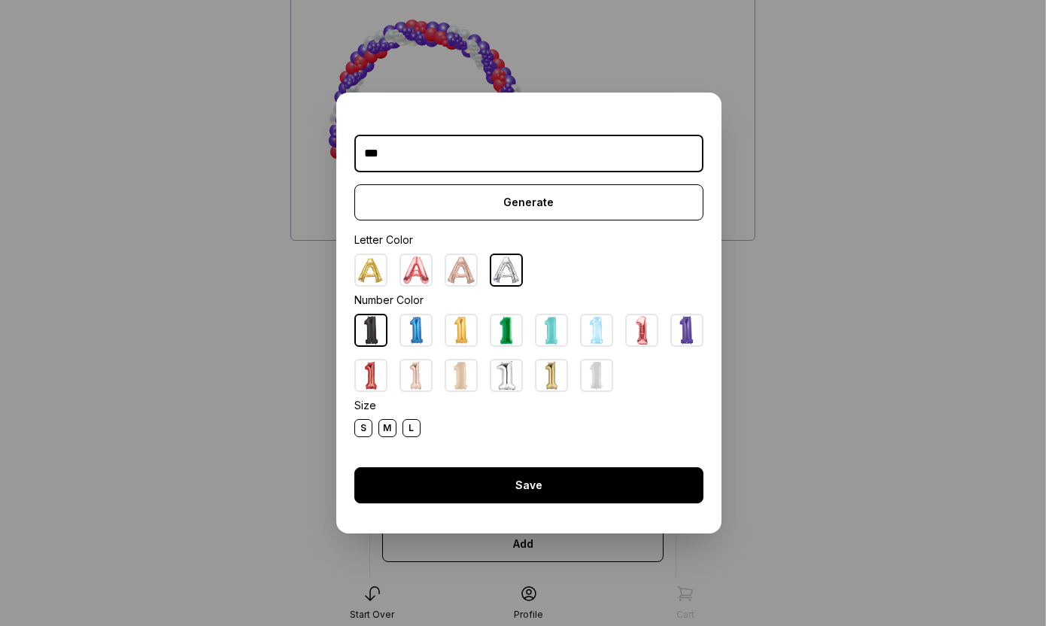
click at [532, 487] on div "Save" at bounding box center [528, 485] width 349 height 36
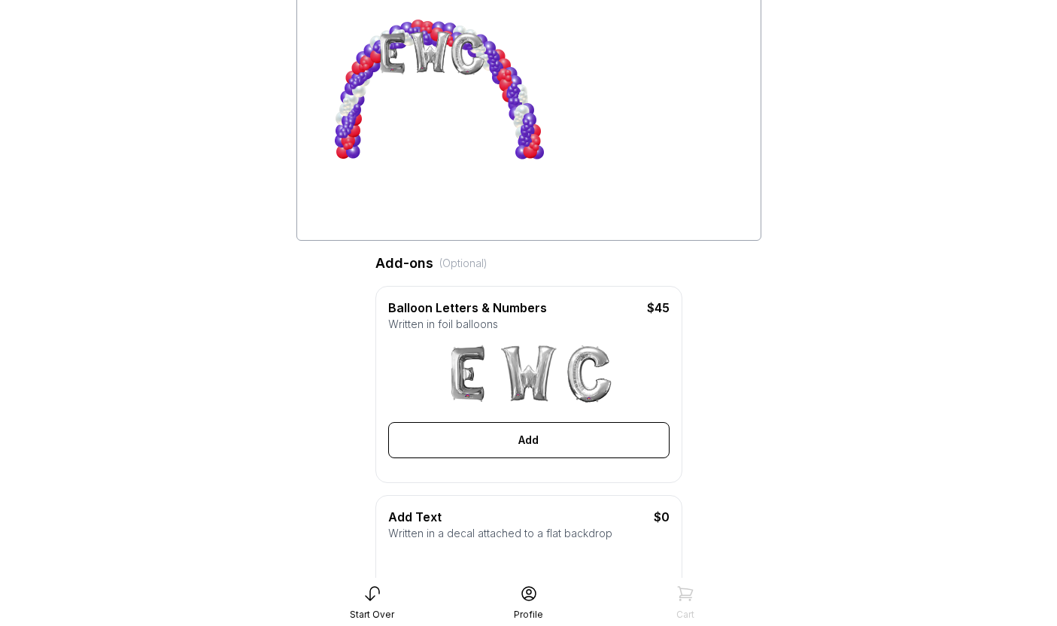
drag, startPoint x: 446, startPoint y: 62, endPoint x: 464, endPoint y: 60, distance: 18.9
click at [464, 60] on div at bounding box center [467, 53] width 45 height 45
click at [619, 114] on div at bounding box center [528, 105] width 433 height 263
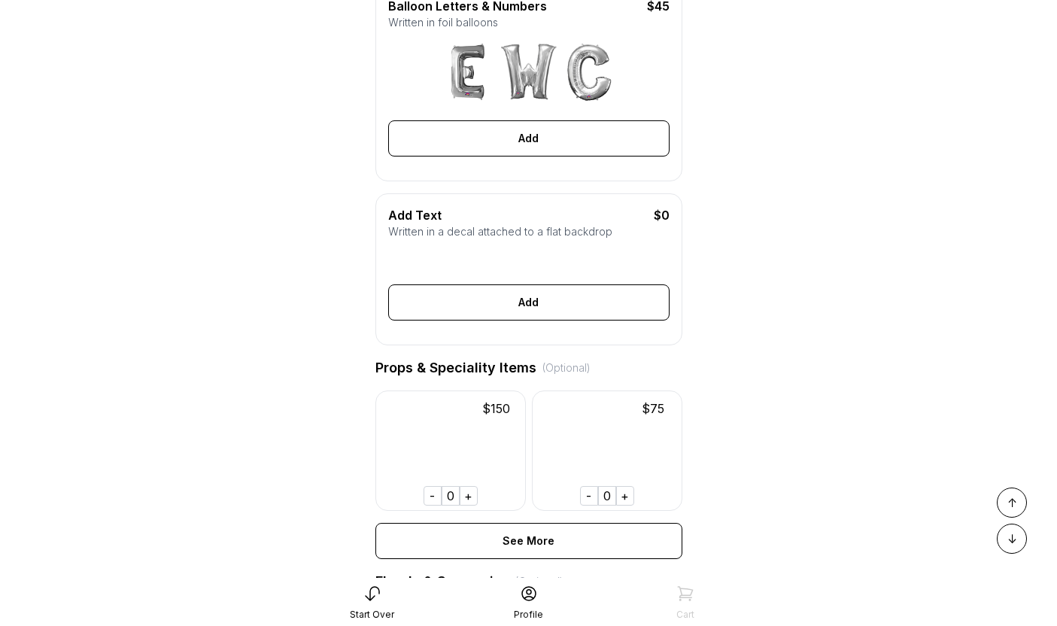
scroll to position [129, 0]
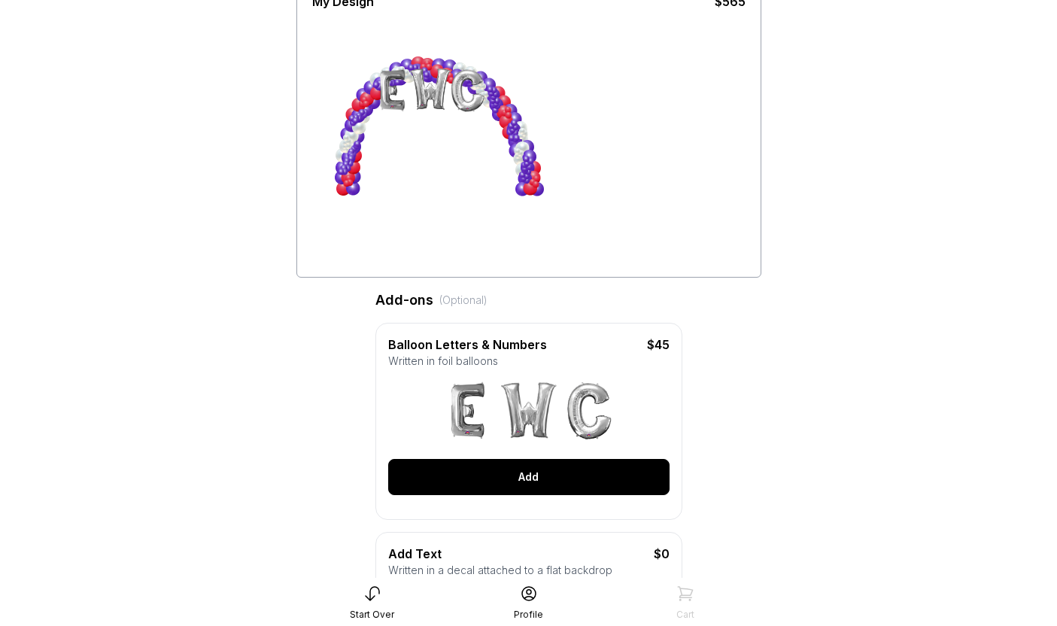
click at [557, 472] on div "Add" at bounding box center [528, 477] width 281 height 36
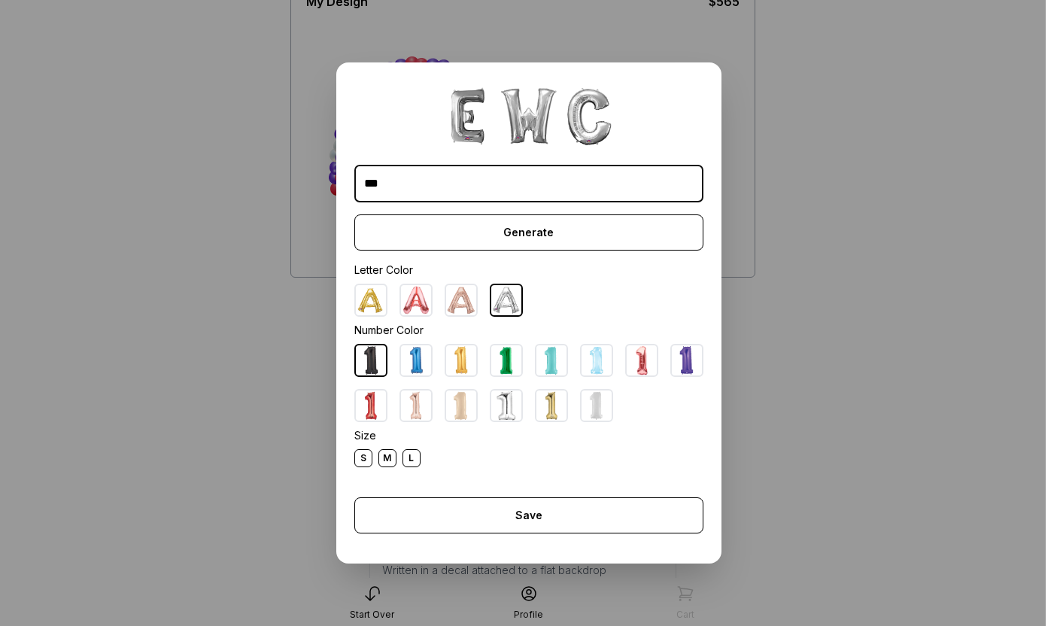
click at [585, 531] on div "Save" at bounding box center [528, 515] width 349 height 36
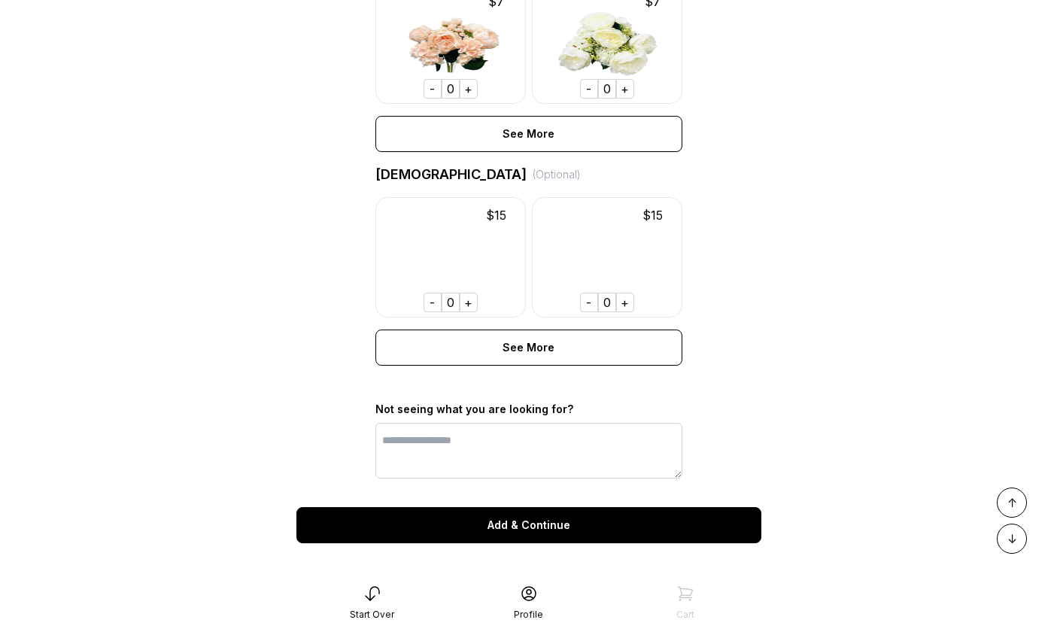
scroll to position [1105, 0]
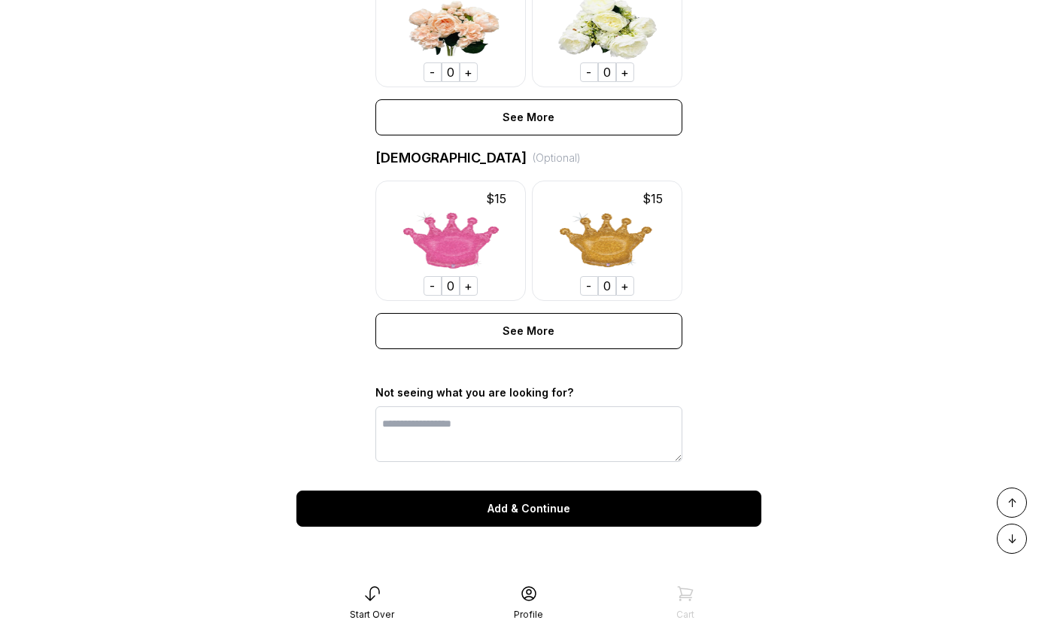
click at [492, 509] on div "Add & Continue" at bounding box center [529, 509] width 465 height 36
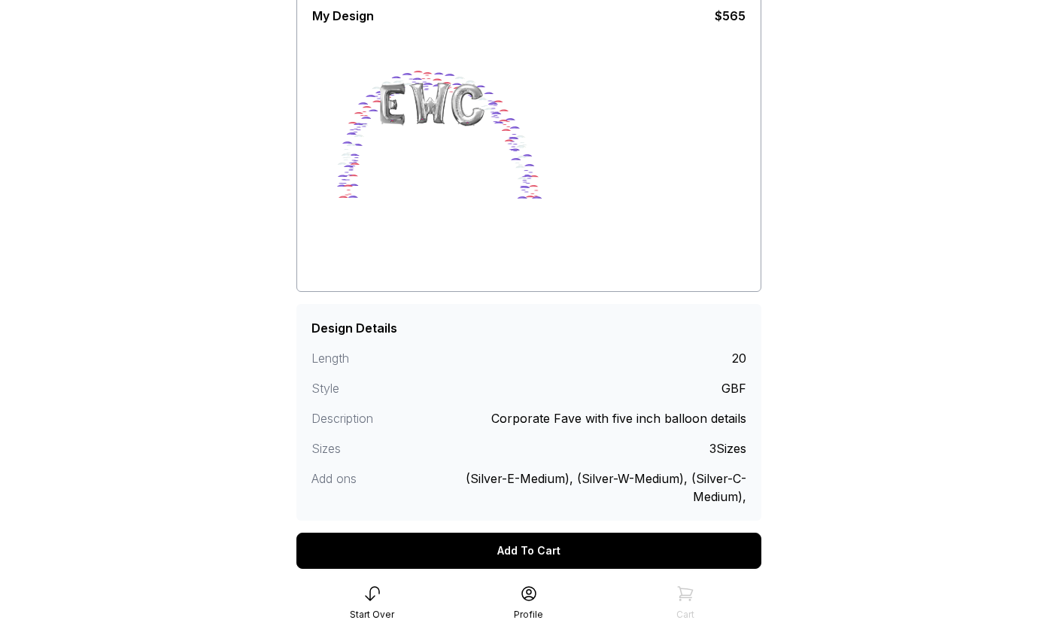
scroll to position [163, 0]
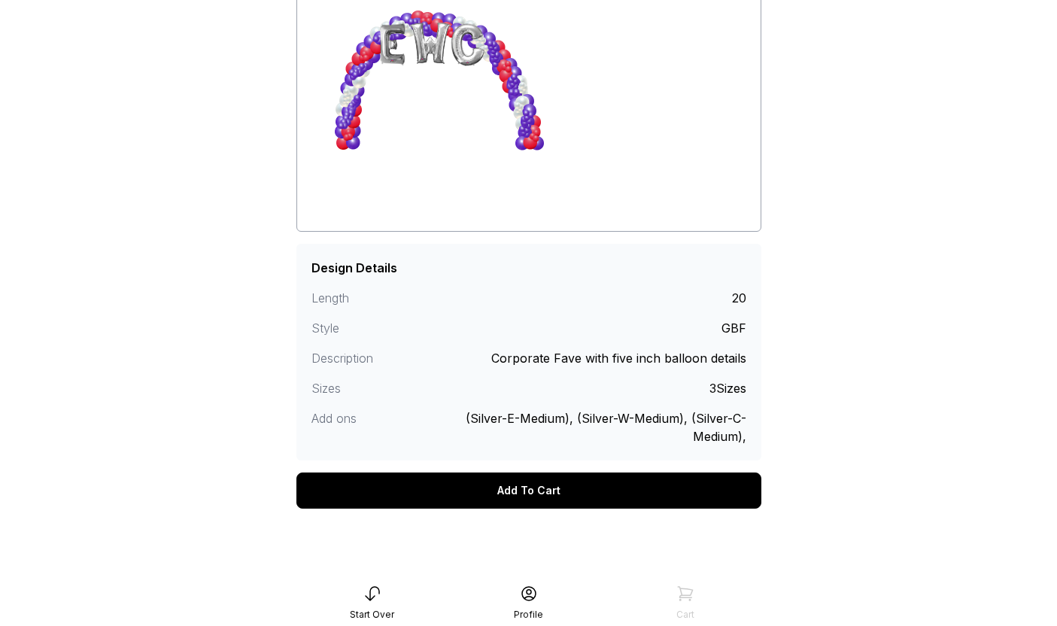
click at [500, 503] on div "Add To Cart" at bounding box center [529, 491] width 465 height 36
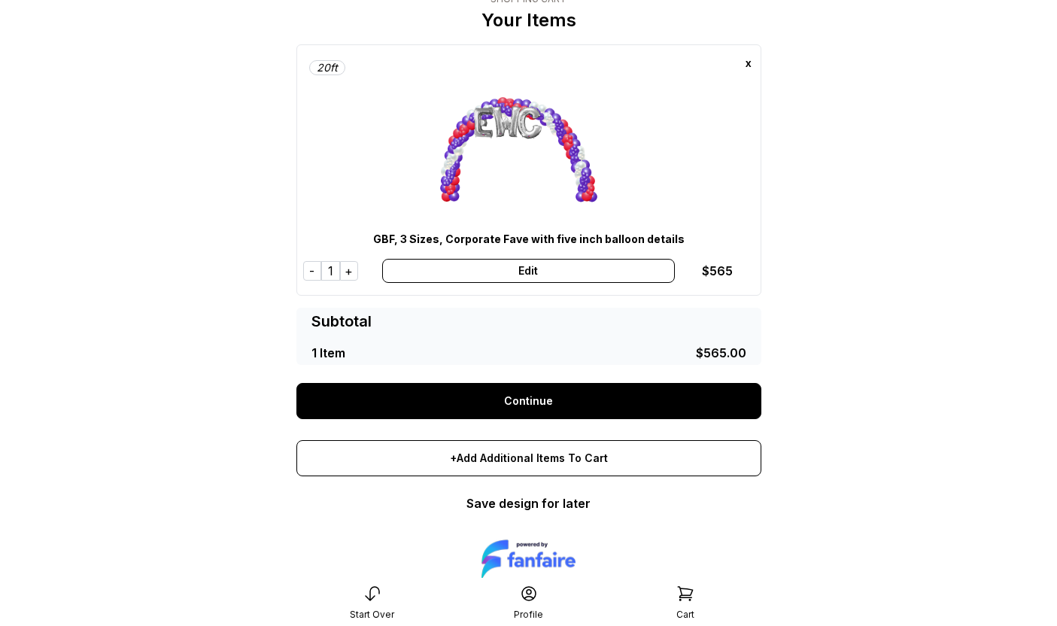
scroll to position [93, 0]
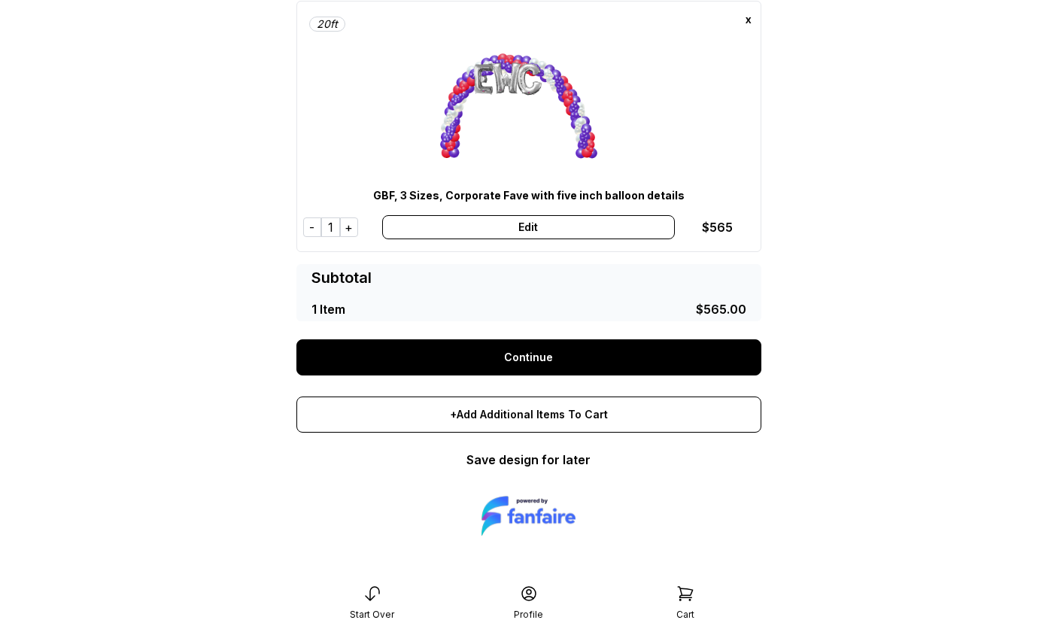
click at [582, 368] on link "Continue" at bounding box center [529, 357] width 465 height 36
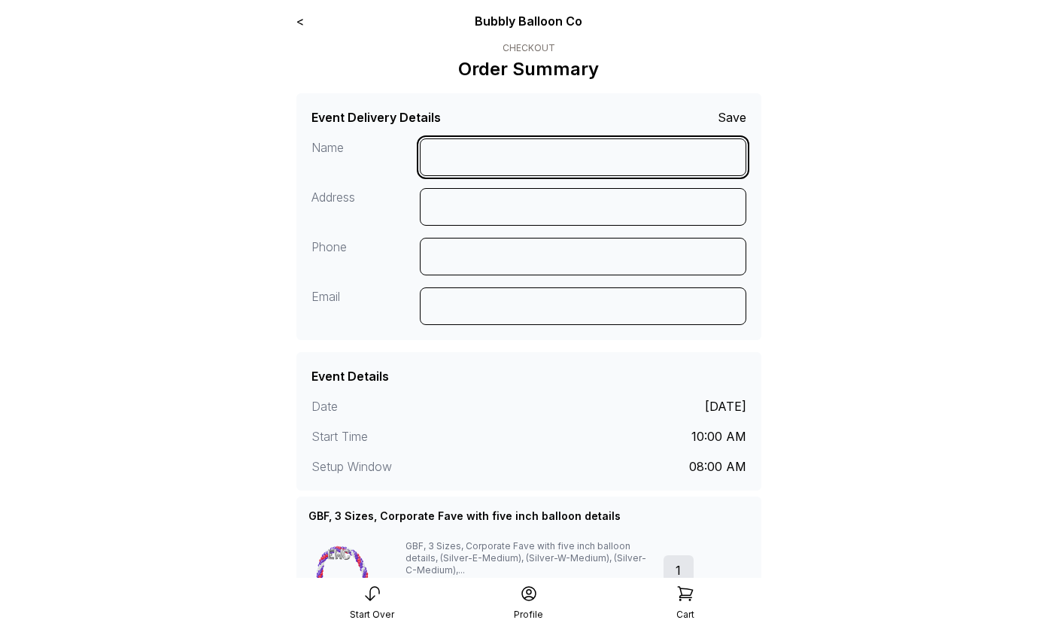
click at [592, 144] on input at bounding box center [583, 157] width 327 height 38
type input "**********"
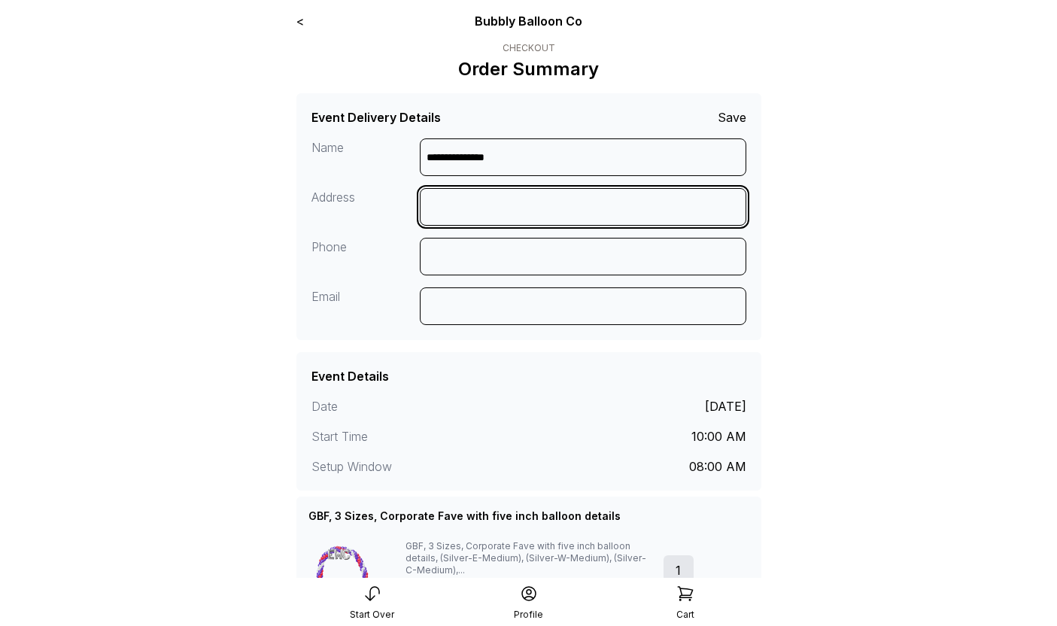
type input "**********"
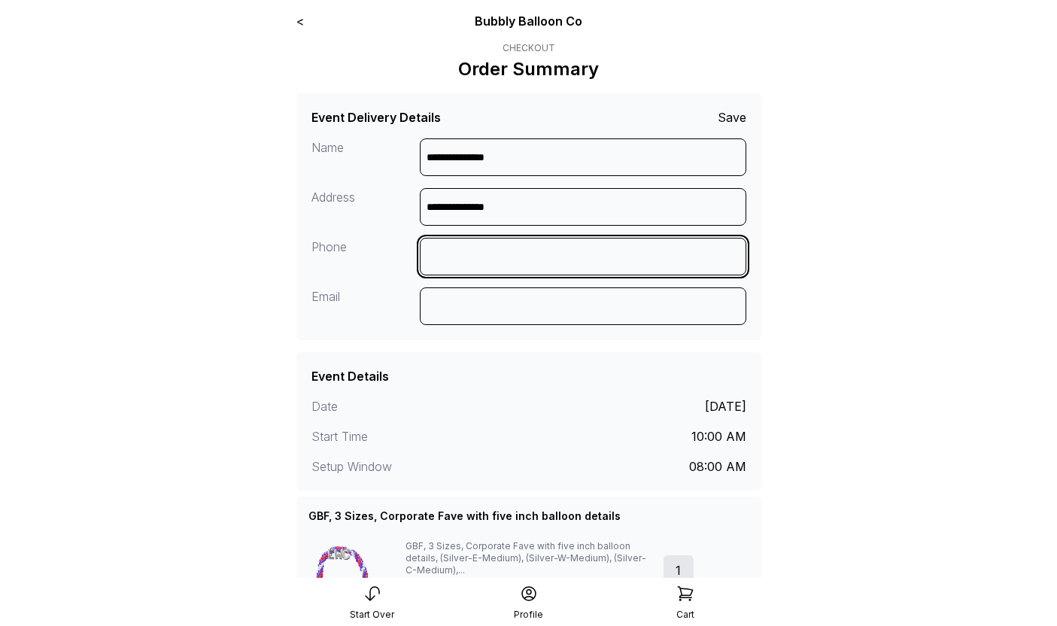
type input "**********"
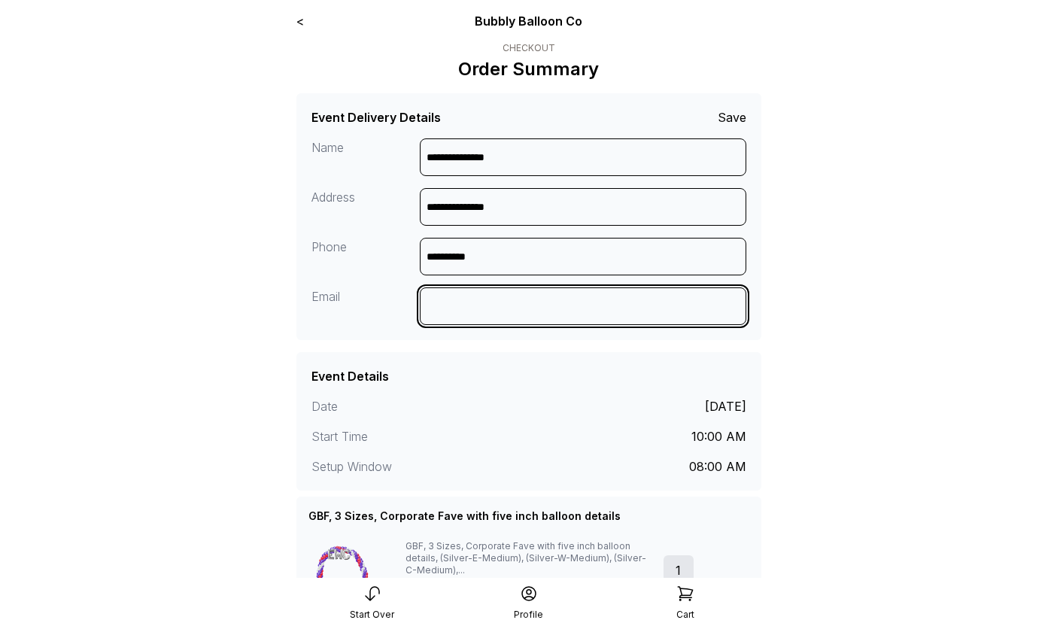
type input "**********"
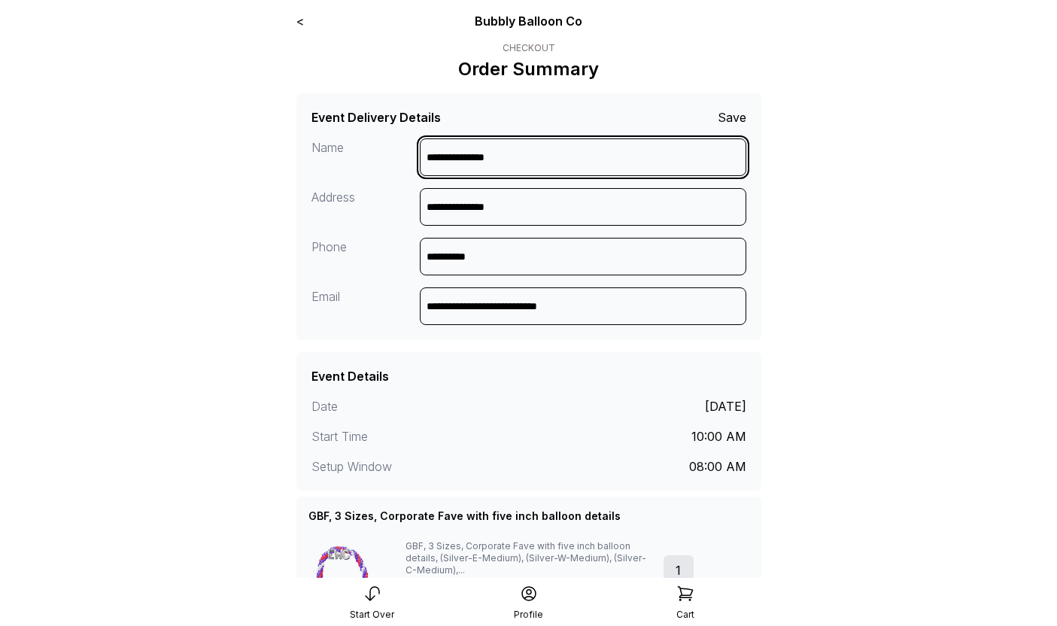
drag, startPoint x: 567, startPoint y: 150, endPoint x: 388, endPoint y: 150, distance: 179.9
click at [388, 150] on div "**********" at bounding box center [529, 237] width 435 height 199
type input "**********"
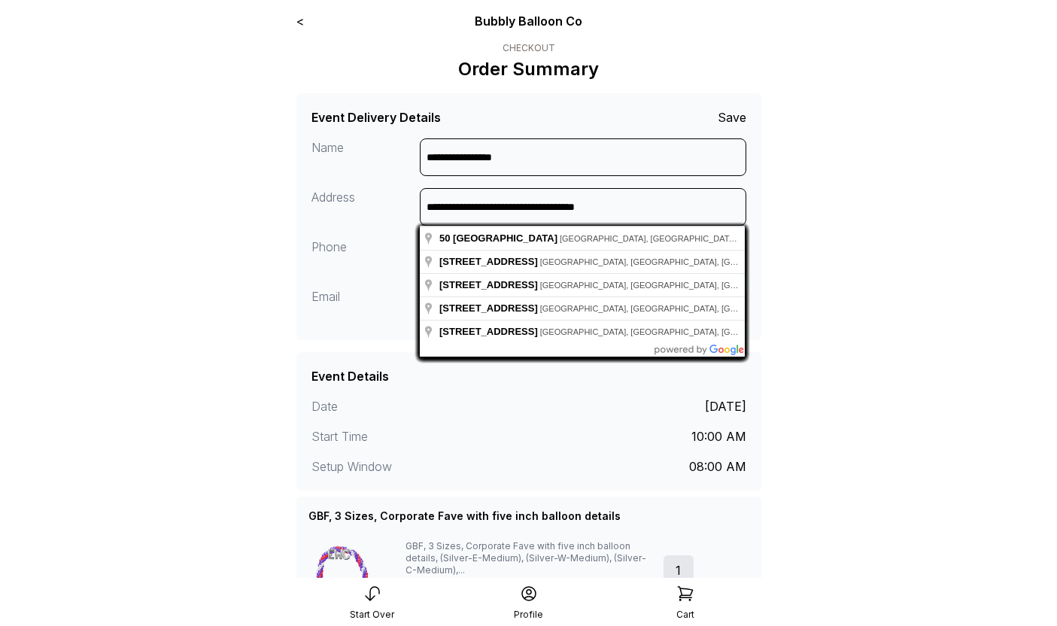
type input "**********"
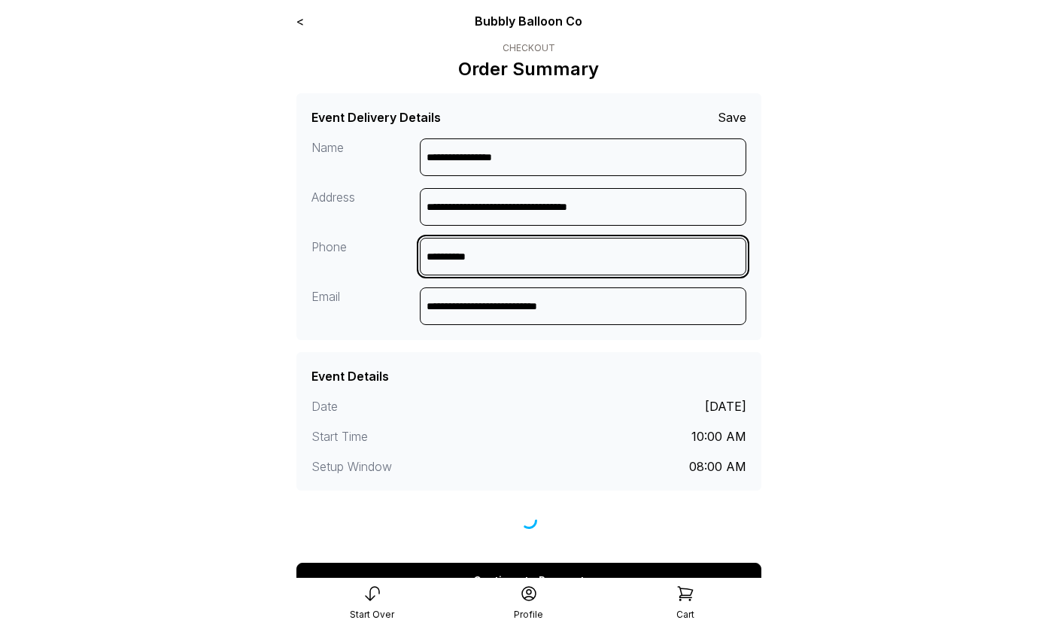
click at [488, 256] on input "**********" at bounding box center [583, 257] width 327 height 38
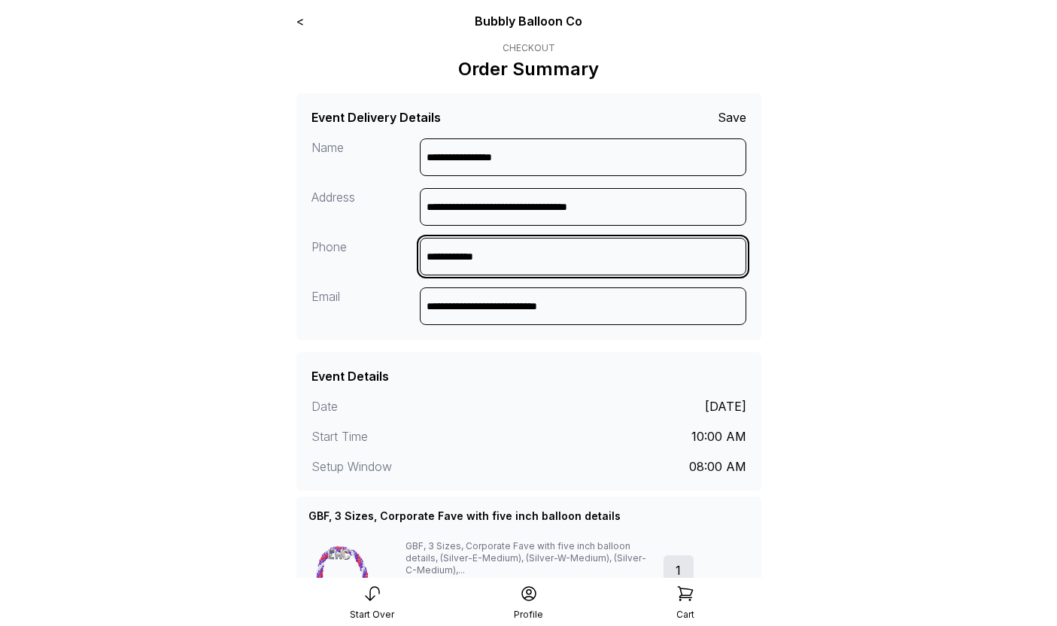
type input "**********"
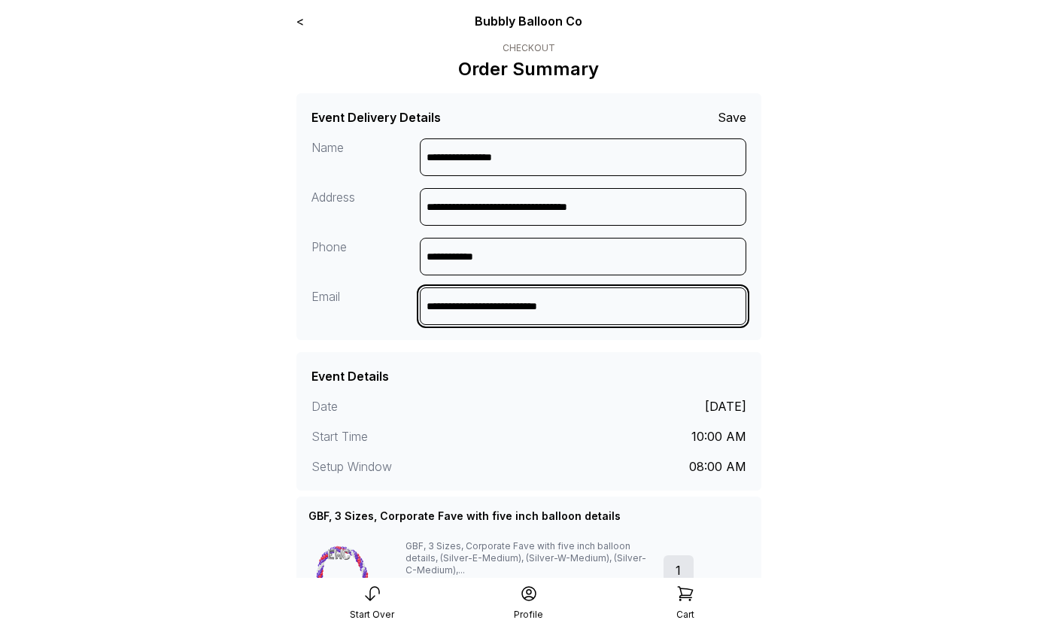
click at [519, 314] on input "**********" at bounding box center [583, 306] width 327 height 38
click at [520, 301] on input "**********" at bounding box center [583, 306] width 327 height 38
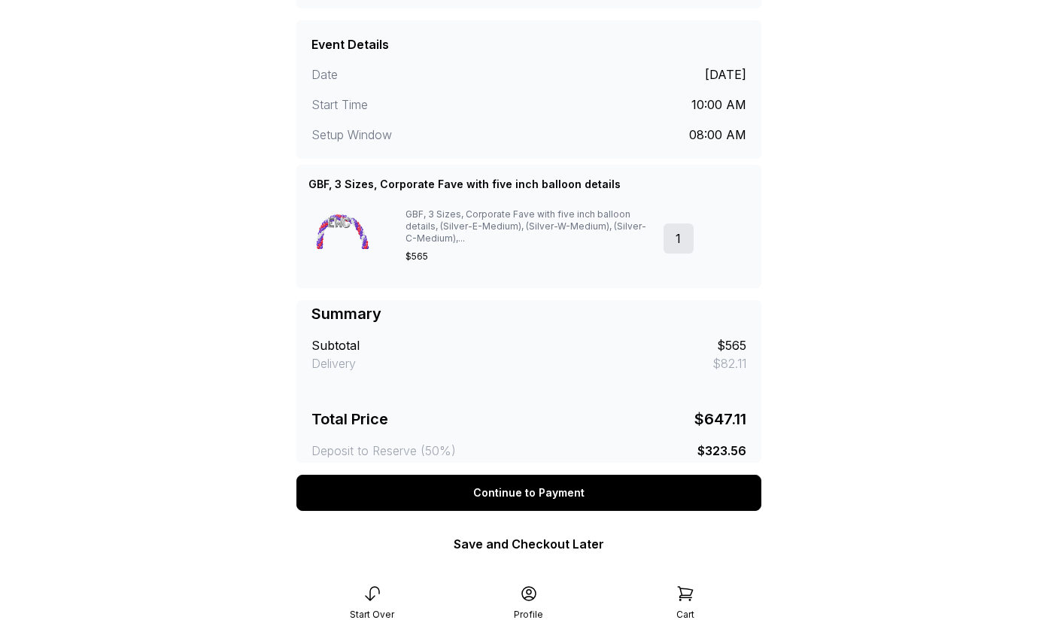
scroll to position [345, 0]
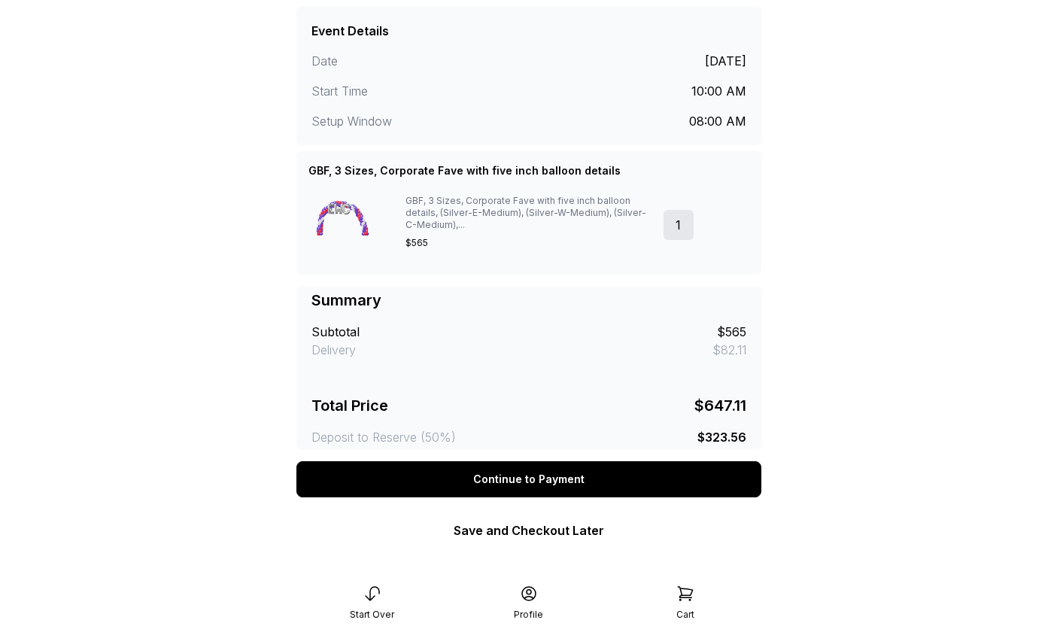
type input "**********"
click at [518, 534] on link "Save and Checkout Later" at bounding box center [529, 530] width 151 height 15
